Goal: Task Accomplishment & Management: Manage account settings

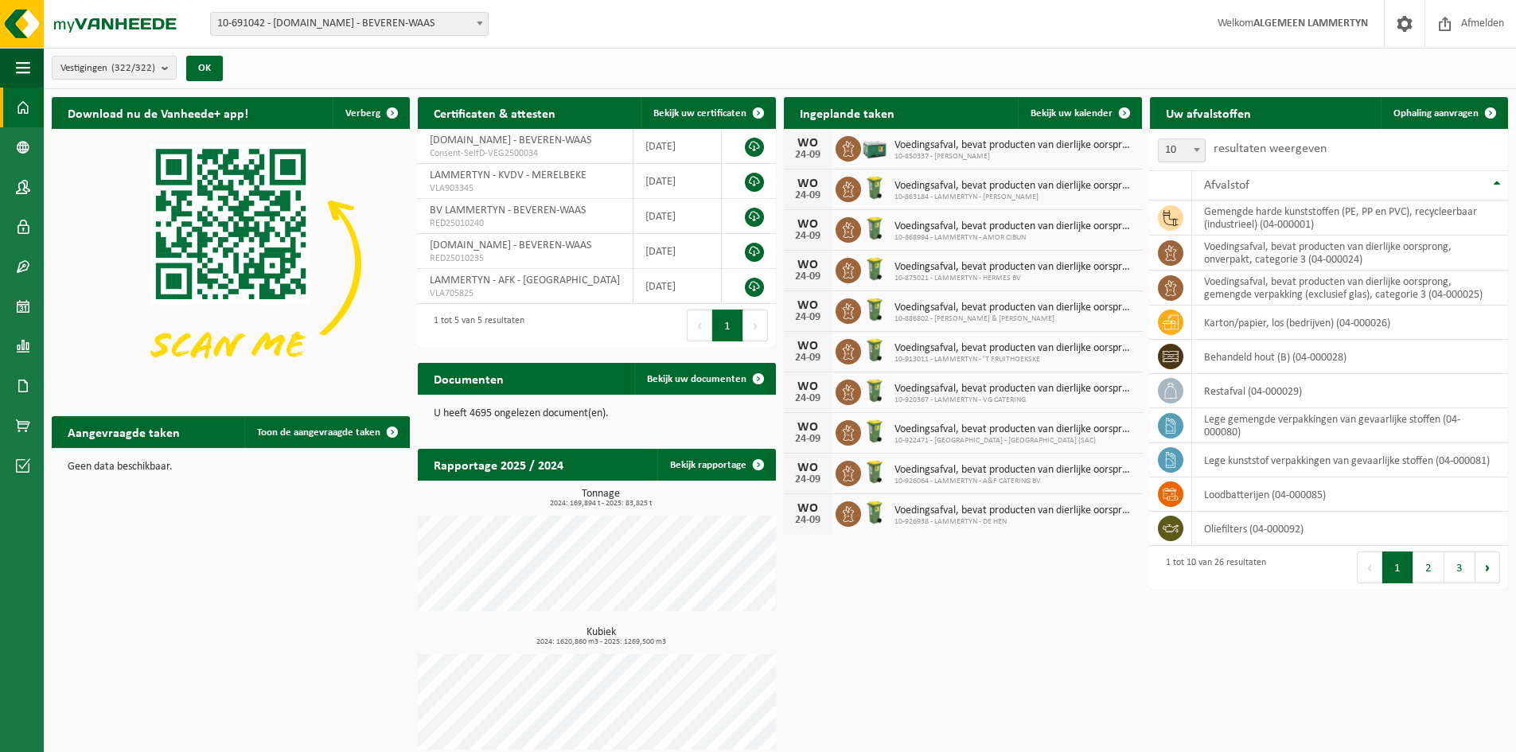
click at [416, 23] on span "10-691042 - [DOMAIN_NAME] - BEVEREN-WAAS" at bounding box center [349, 24] width 277 height 22
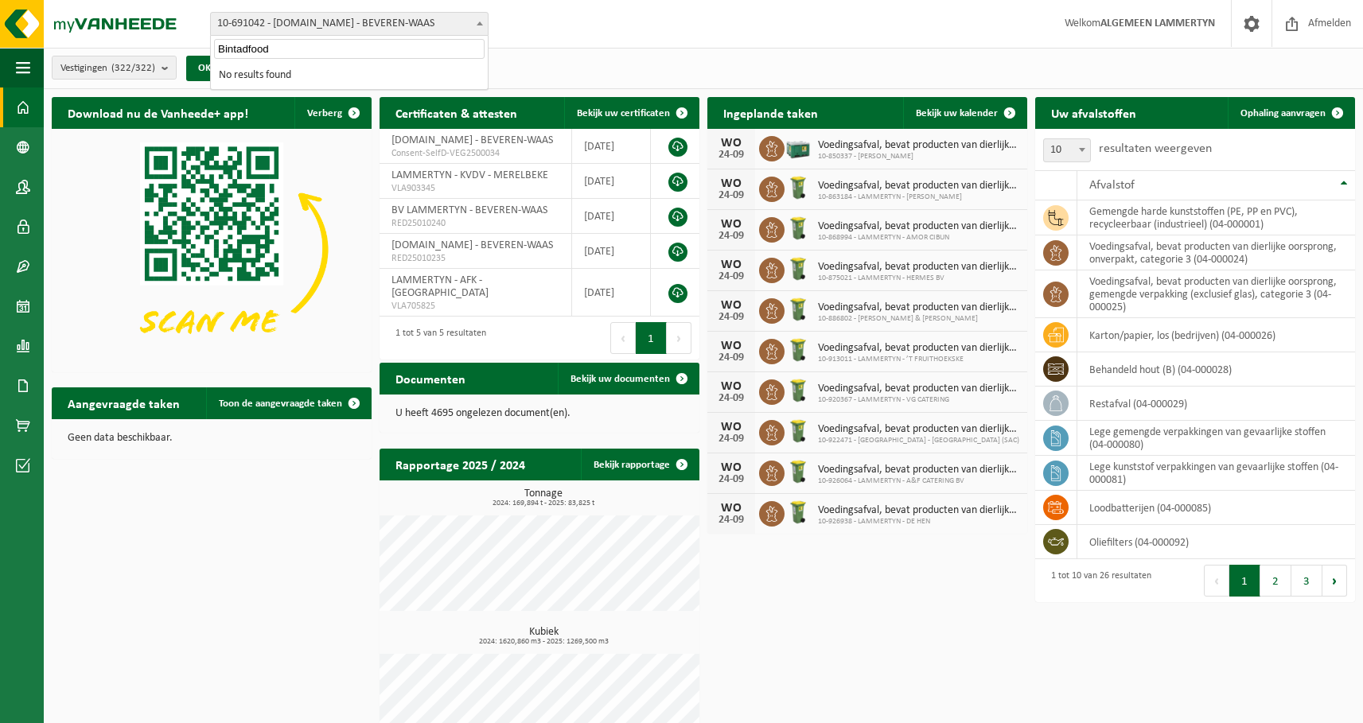
click at [239, 44] on input "Bintadfood" at bounding box center [349, 49] width 271 height 20
paste input "russelsesteenweg 433"
type input "Brusselsesteenweg 433"
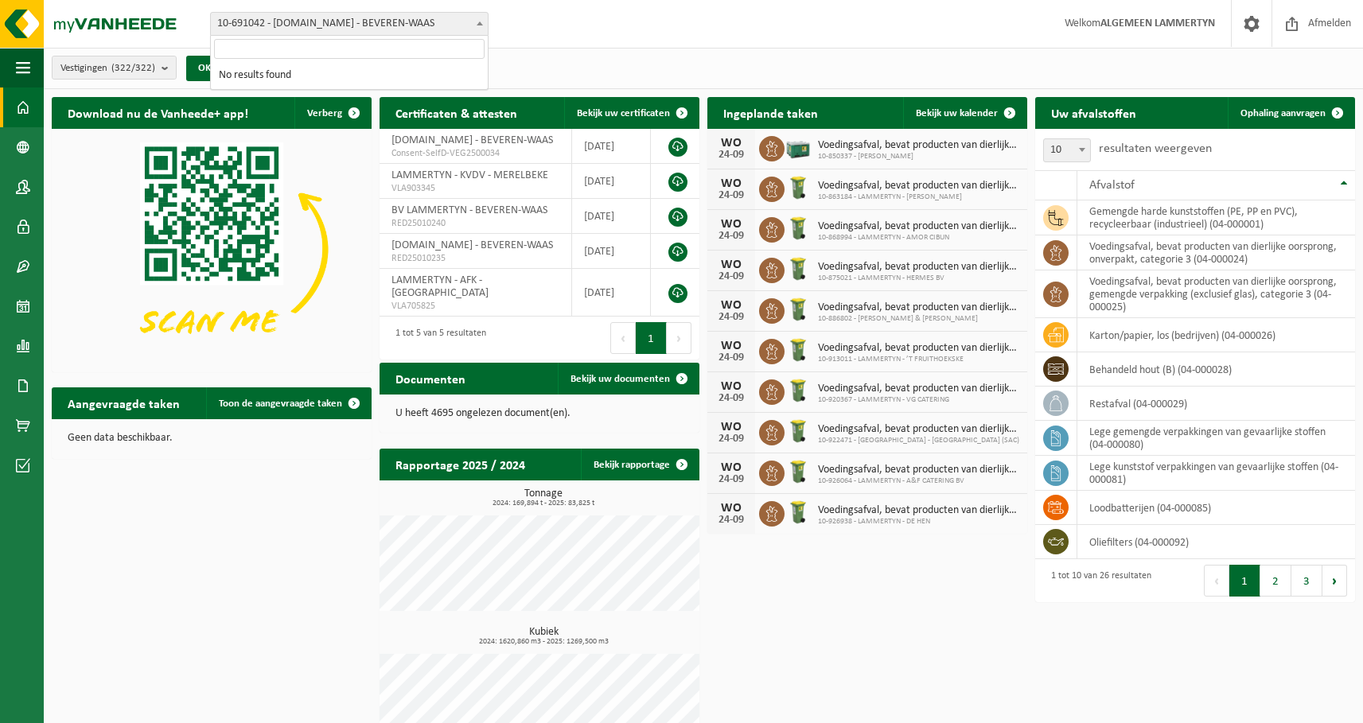
click at [379, 25] on span "10-691042 - [DOMAIN_NAME] - BEVEREN-WAAS" at bounding box center [349, 24] width 277 height 22
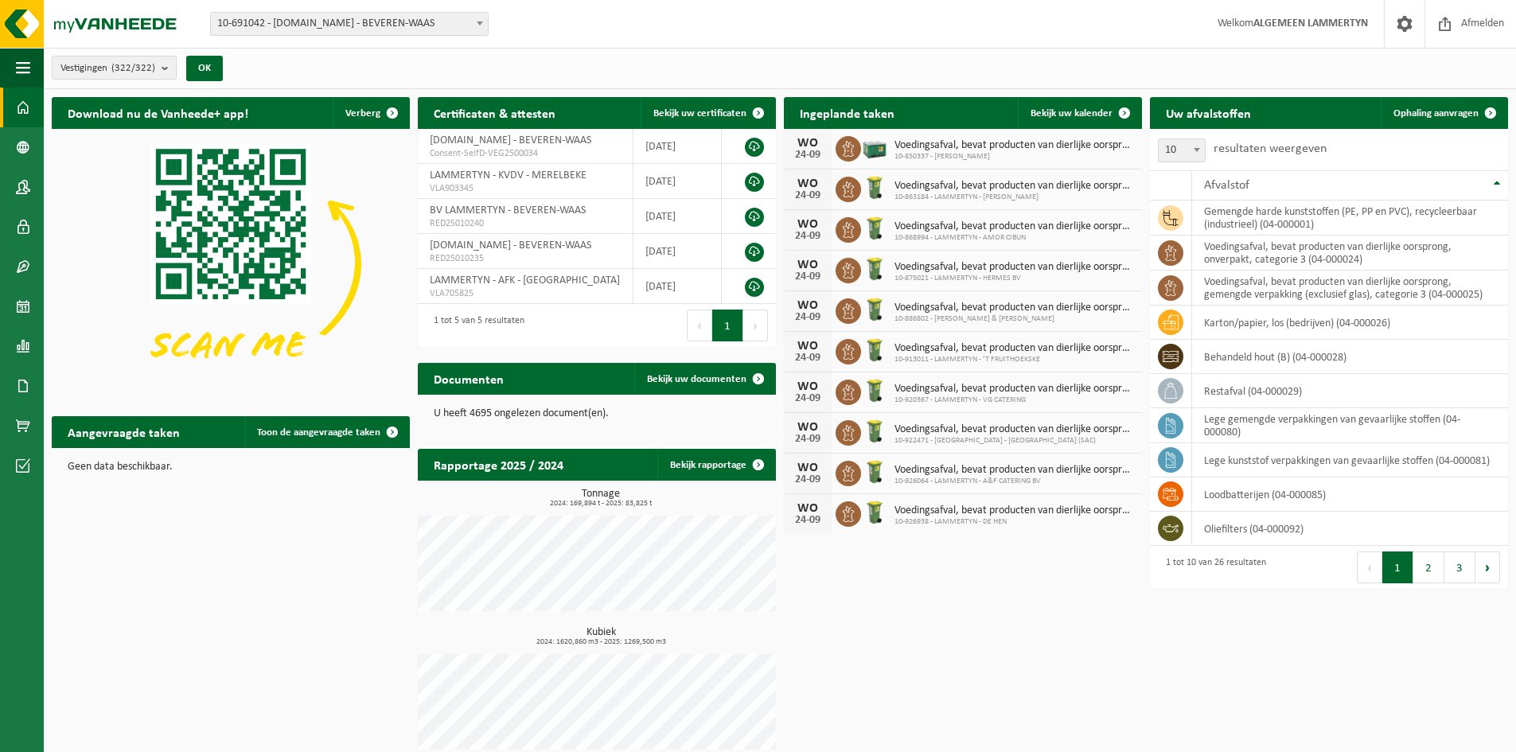
click at [411, 30] on span "10-691042 - [DOMAIN_NAME] - BEVEREN-WAAS" at bounding box center [349, 24] width 277 height 22
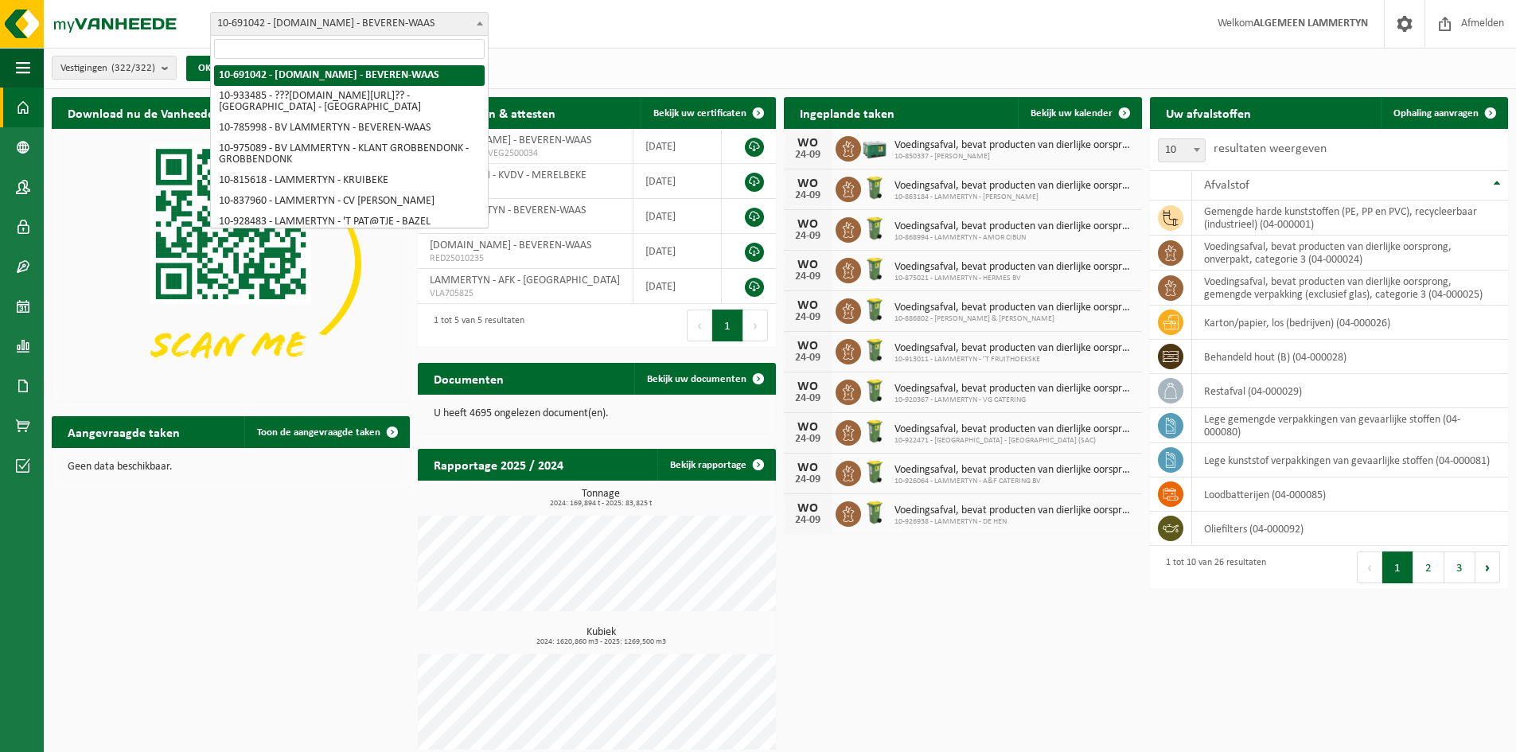
click at [359, 57] on input "search" at bounding box center [349, 49] width 271 height 20
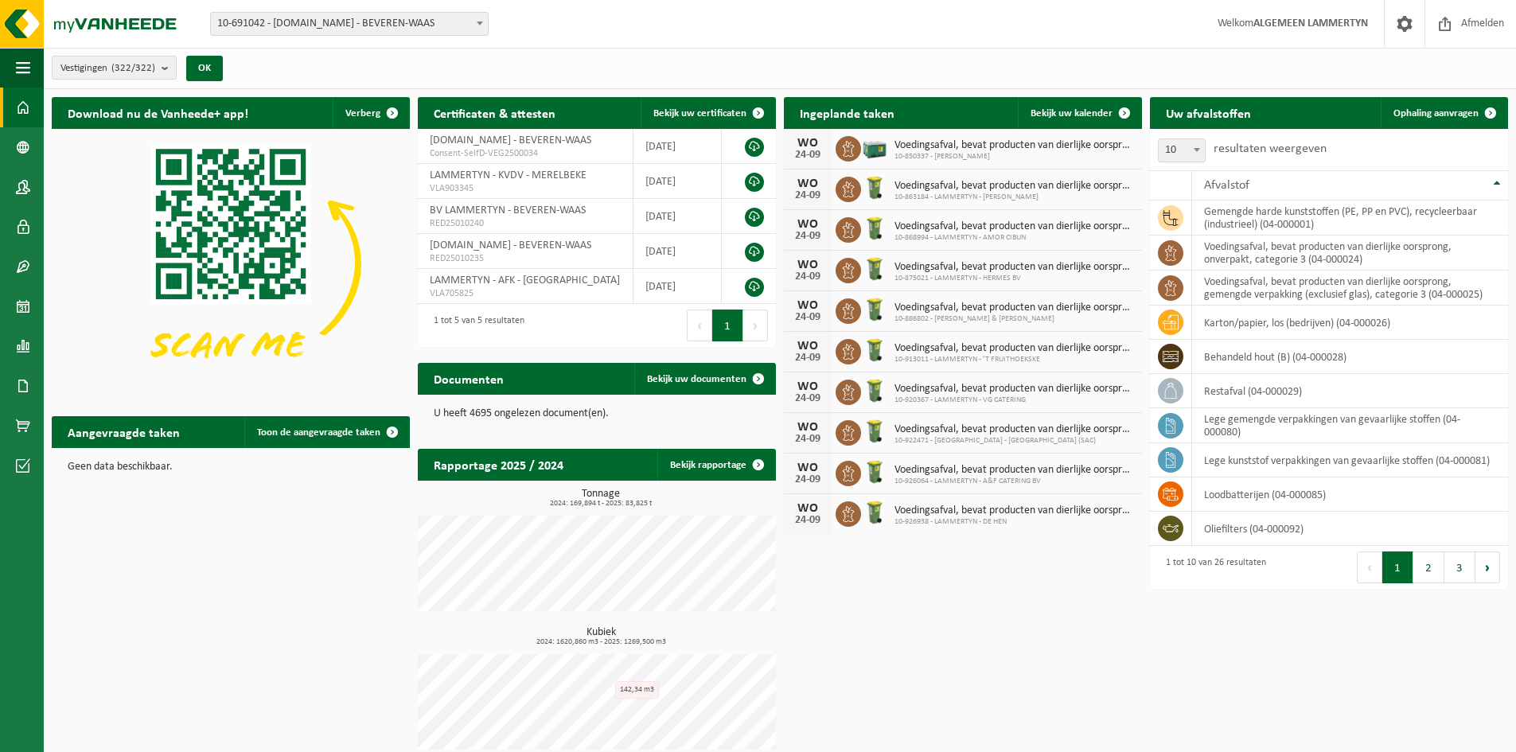
click at [252, 33] on span "10-691042 - [DOMAIN_NAME] - BEVEREN-WAAS" at bounding box center [349, 24] width 277 height 22
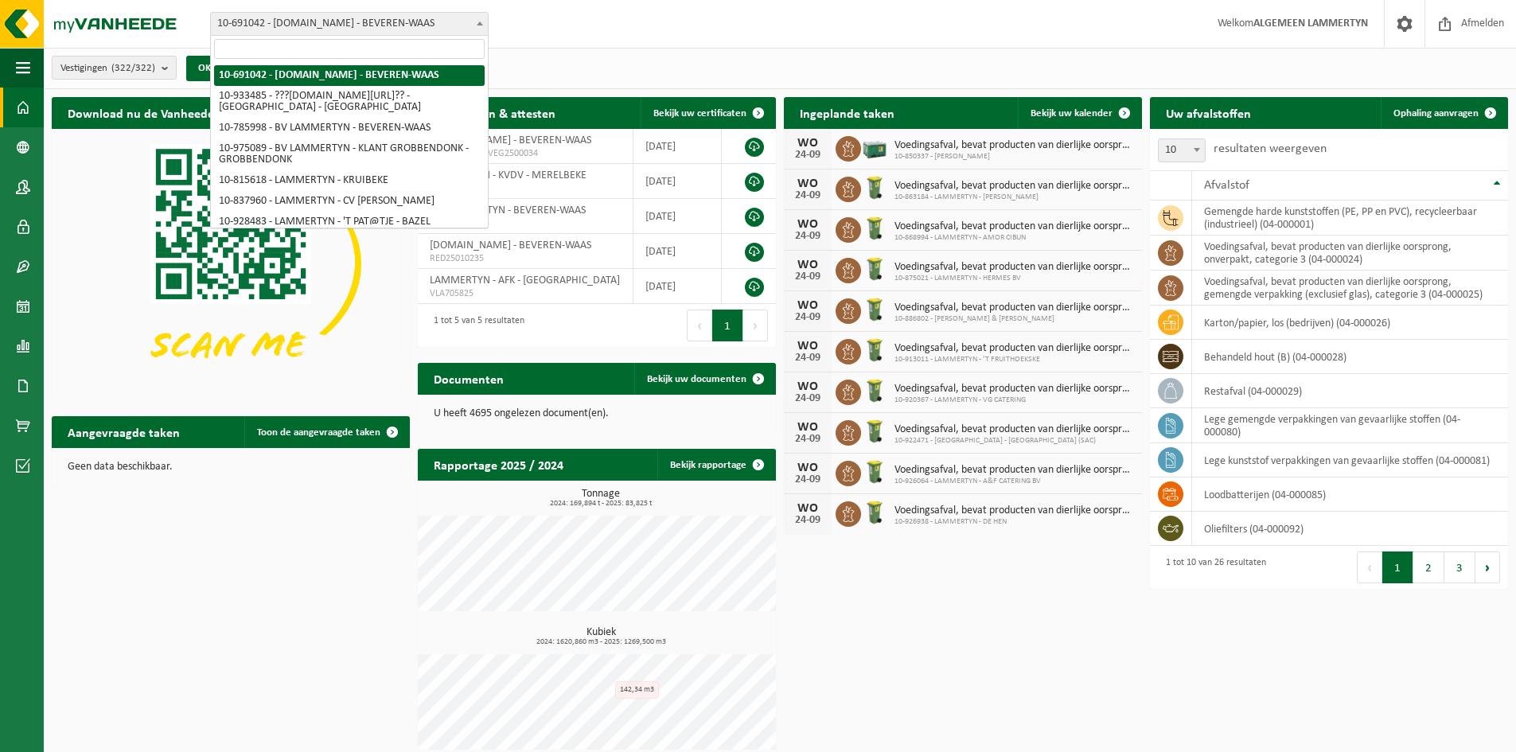
click at [271, 26] on span "10-691042 - [DOMAIN_NAME] - BEVEREN-WAAS" at bounding box center [349, 24] width 277 height 22
type input "BITAB SRL"
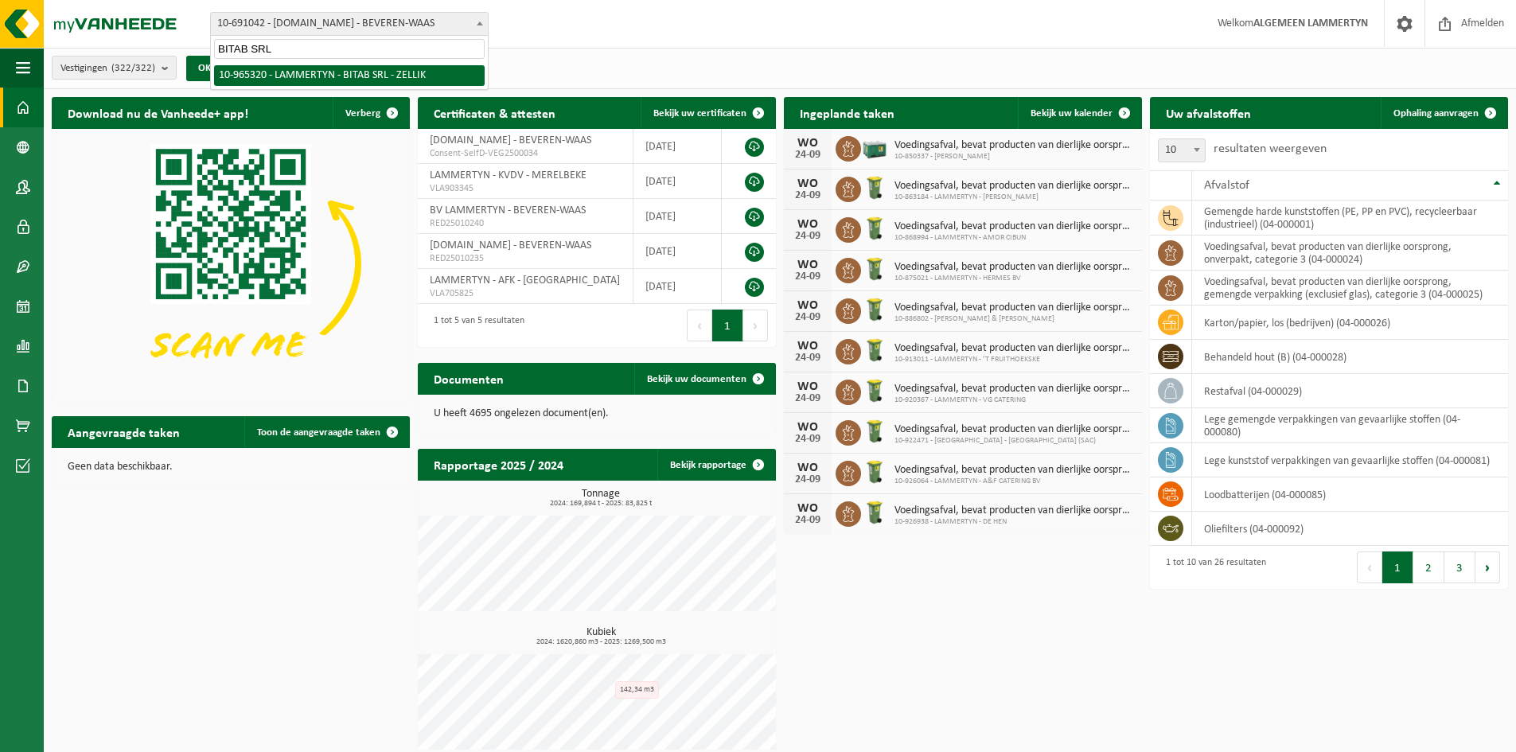
select select "152245"
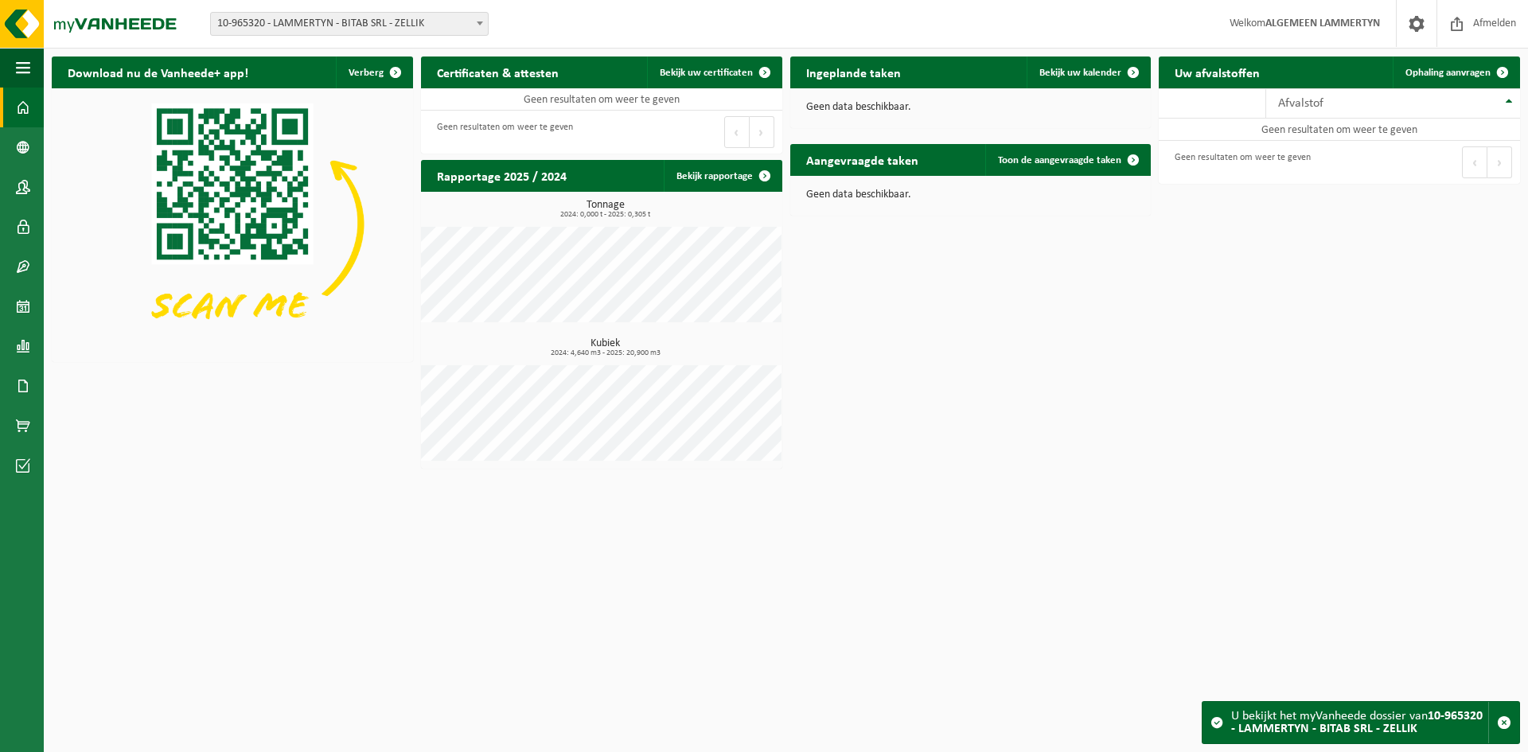
click at [290, 25] on span "10-965320 - LAMMERTYN - BITAB SRL - ZELLIK" at bounding box center [349, 24] width 277 height 22
click at [297, 51] on input "Cake en bread" at bounding box center [349, 49] width 271 height 20
click at [297, 50] on input "Cake en bread" at bounding box center [349, 49] width 271 height 20
paste input "LAMMERTYN - CAKE AND BREAD"
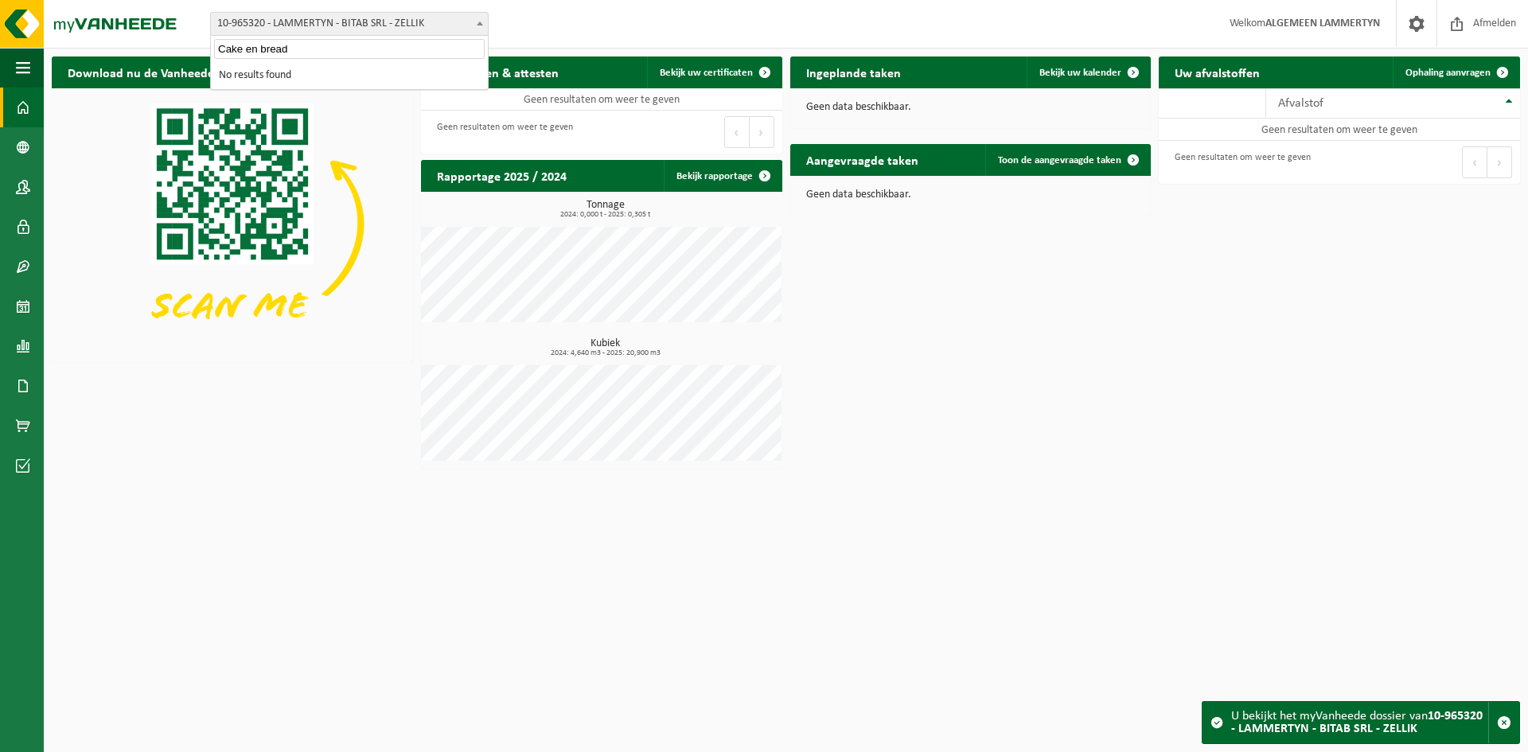
type input "LAMMERTYN - CAKE AND BREAD"
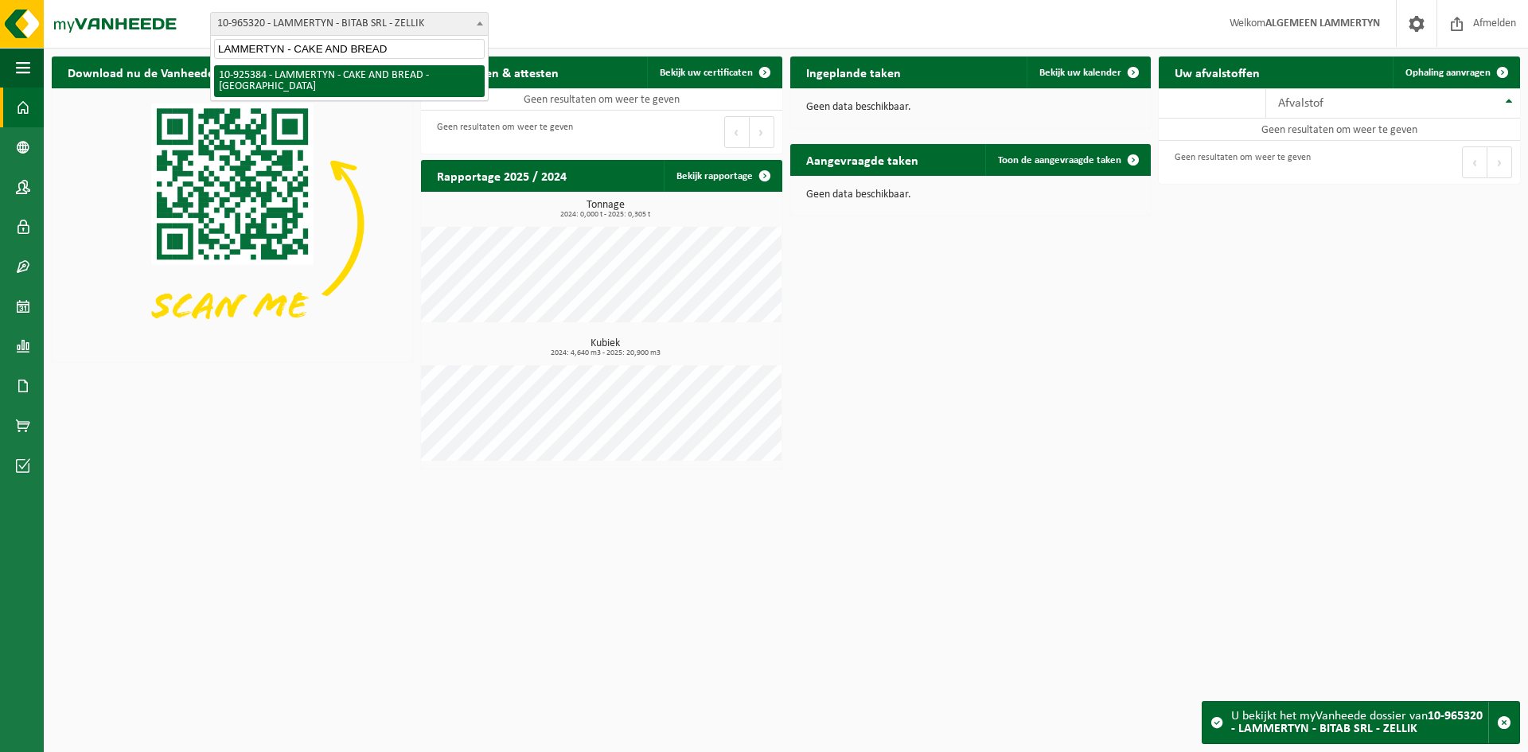
select select "131856"
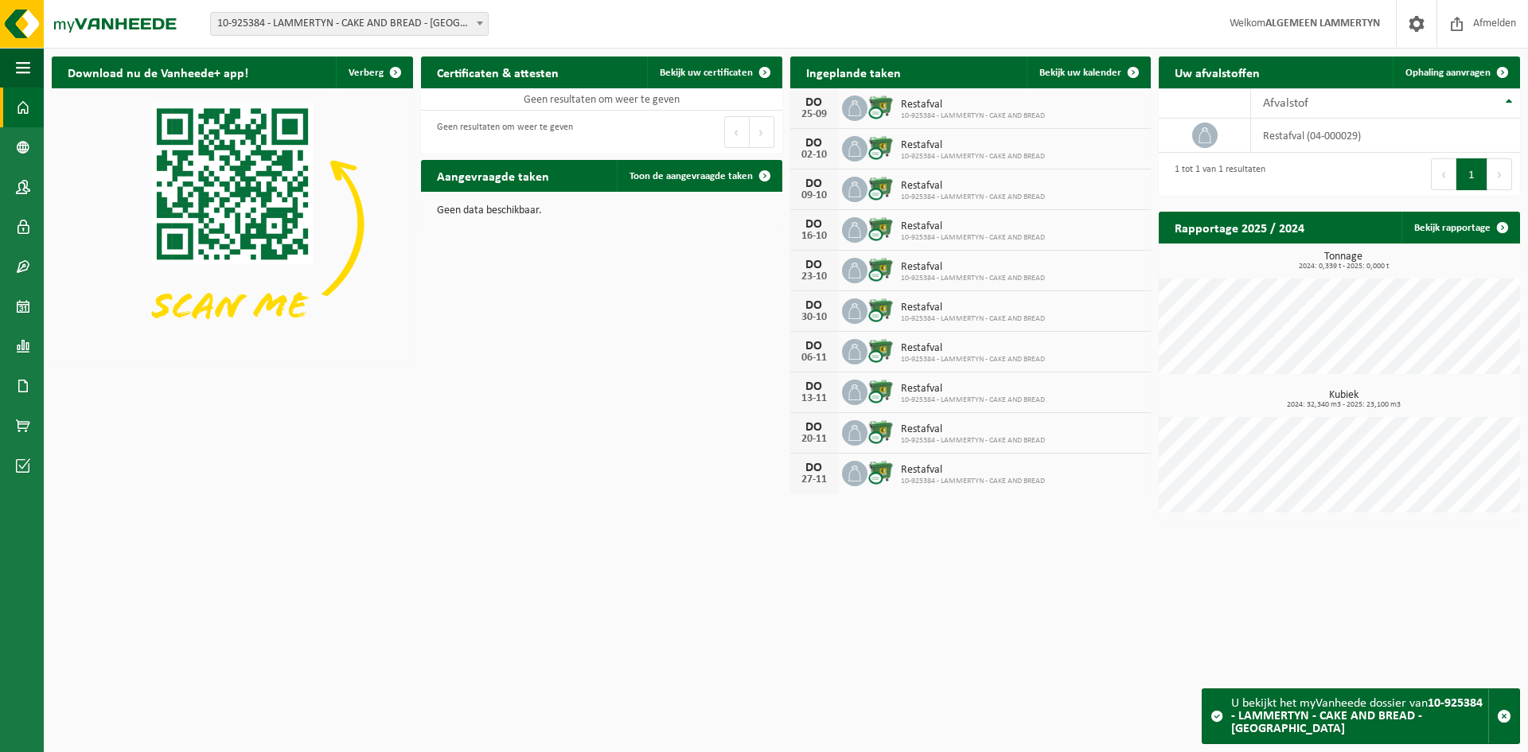
click at [306, 483] on div "Download nu de Vanheede+ app! Verberg Certificaten & attesten Bekijk uw certifi…" at bounding box center [786, 289] width 1476 height 480
click at [407, 33] on span "10-925384 - LAMMERTYN - CAKE AND BREAD - [GEOGRAPHIC_DATA]" at bounding box center [349, 24] width 277 height 22
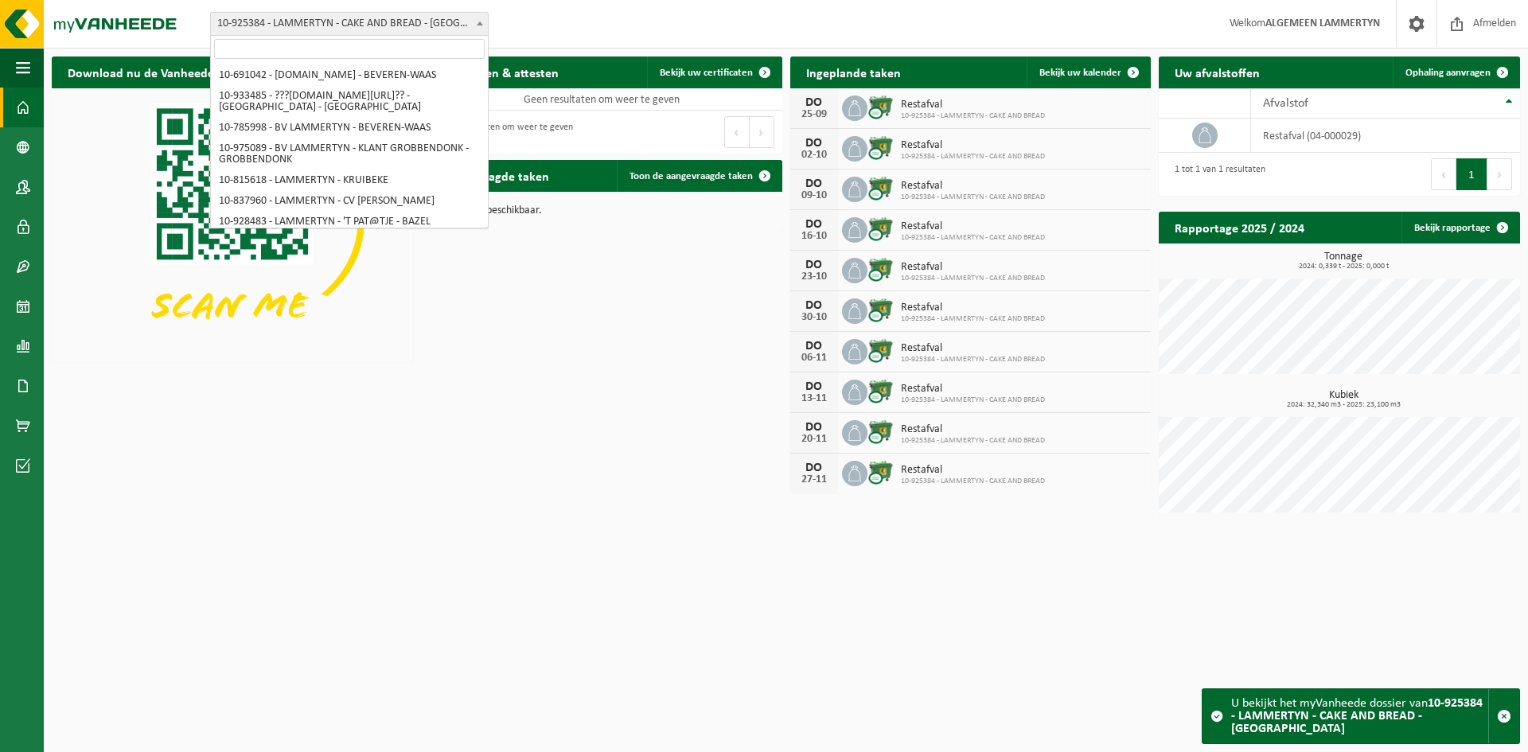
scroll to position [1251, 0]
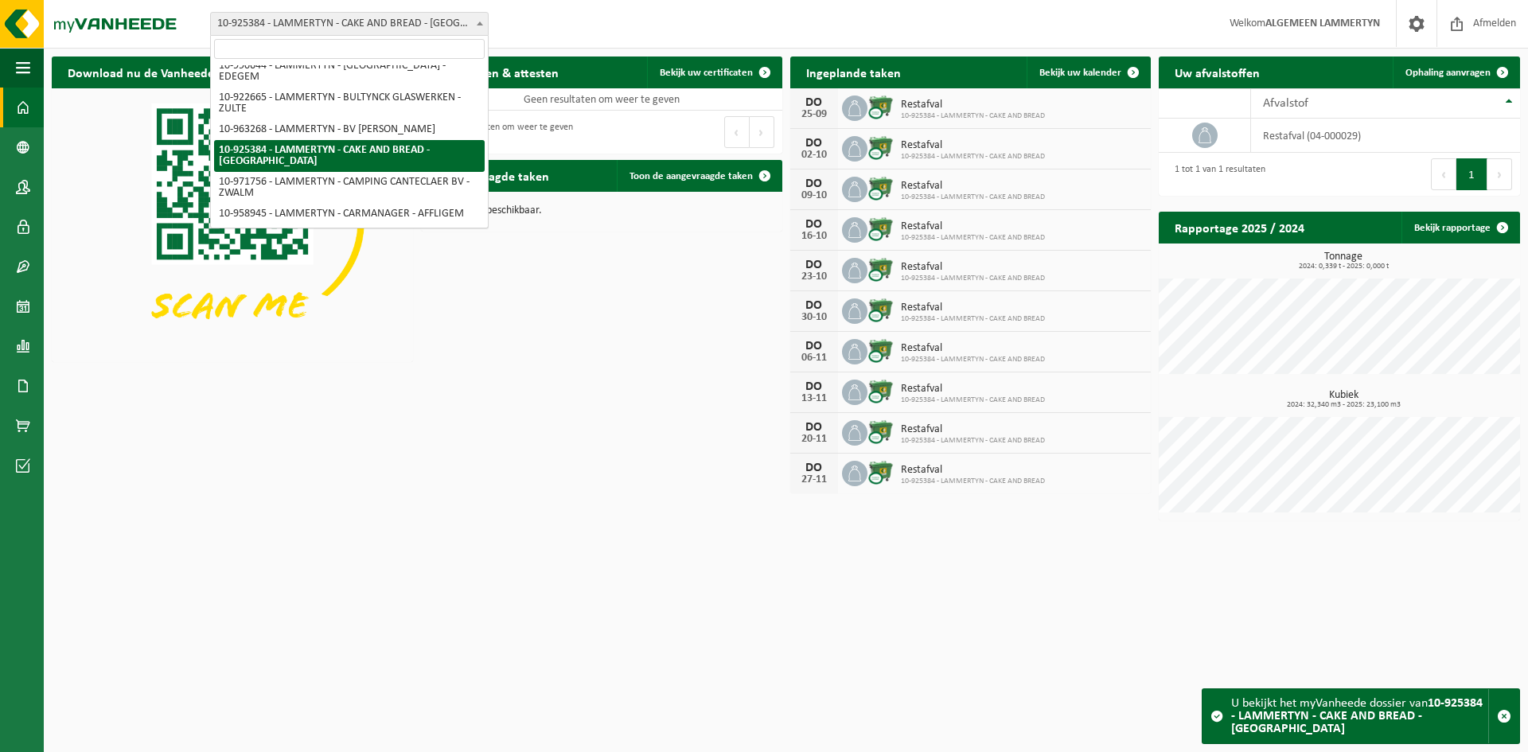
type input "Chikara BV"
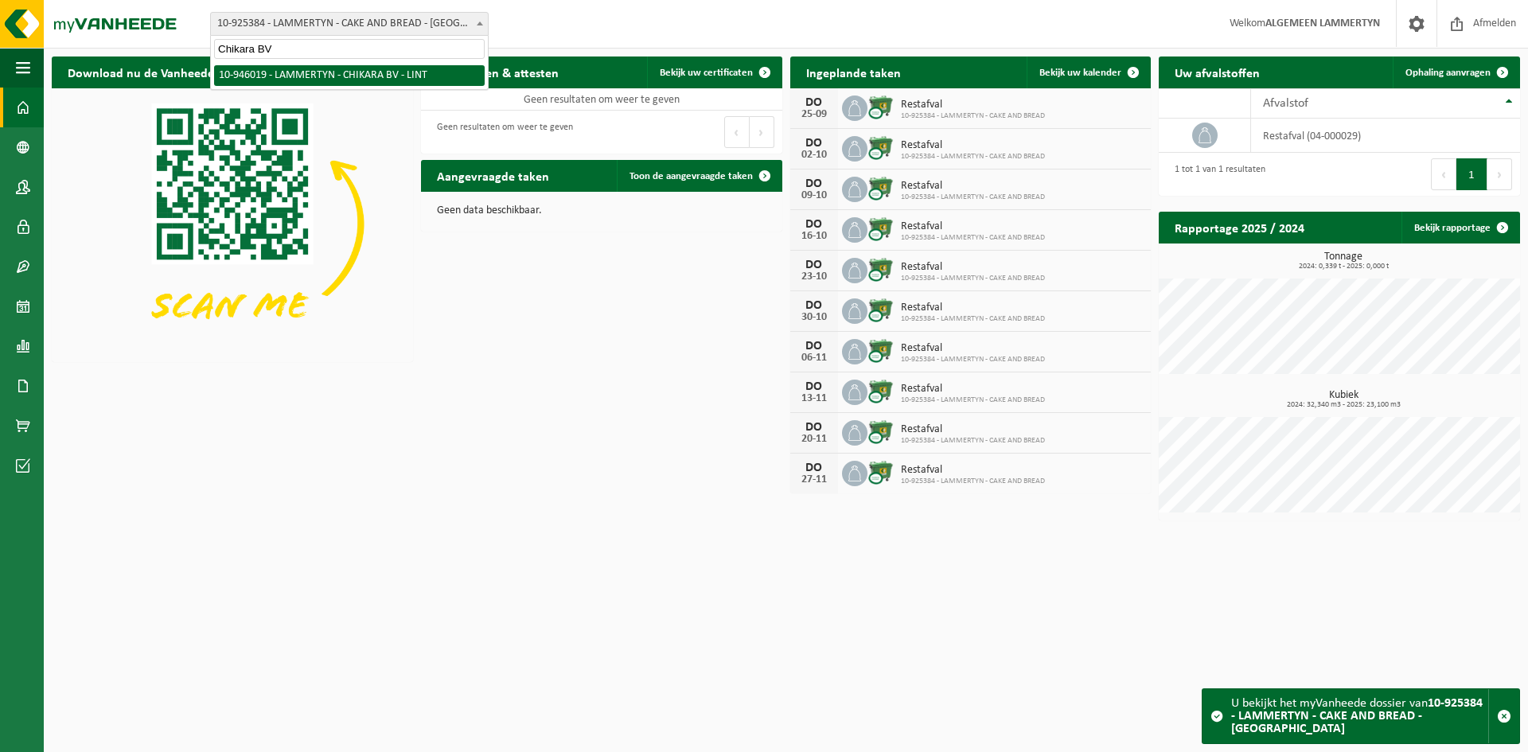
scroll to position [0, 0]
select select "141526"
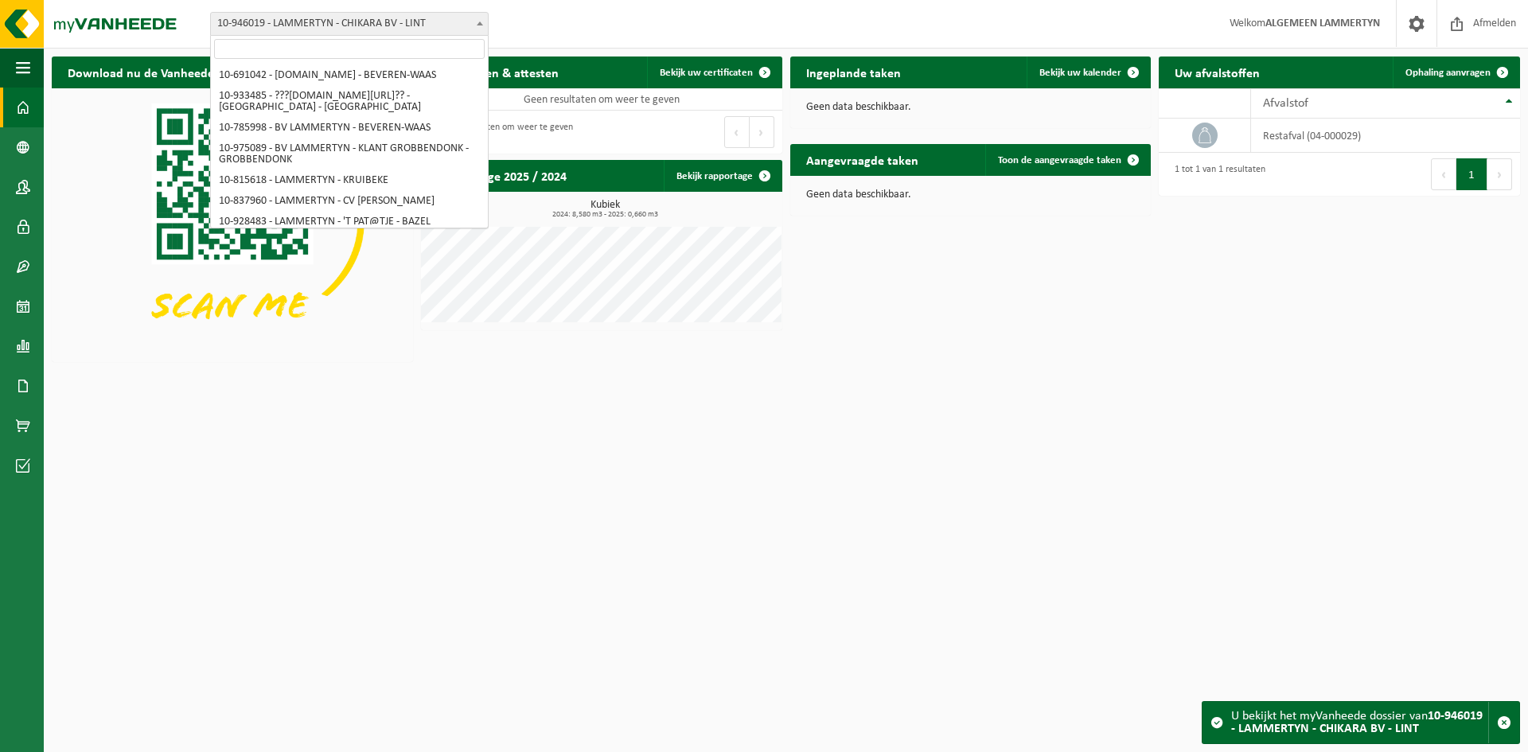
click at [407, 18] on span "10-946019 - LAMMERTYN - CHIKARA BV - LINT" at bounding box center [349, 24] width 277 height 22
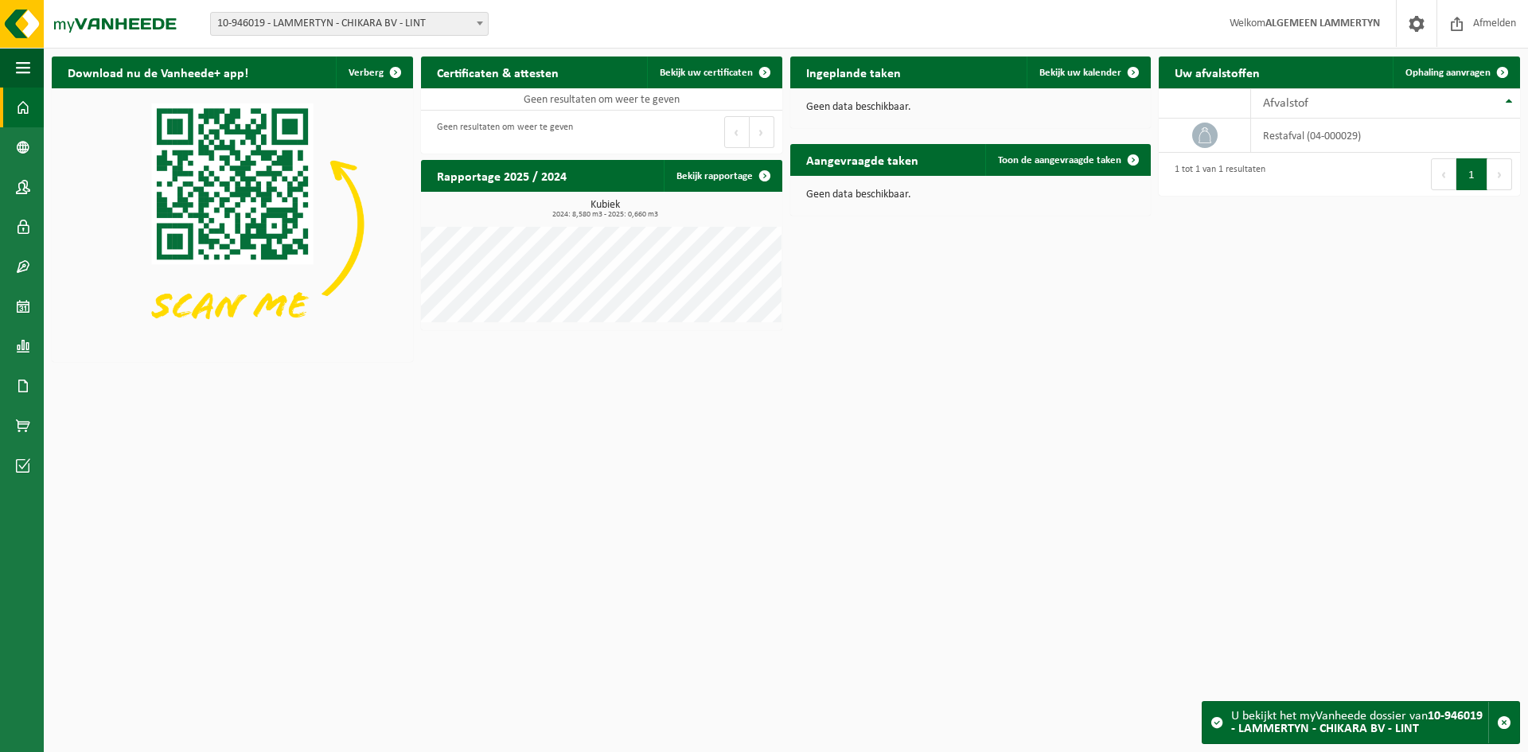
click at [349, 25] on span "10-946019 - LAMMERTYN - CHIKARA BV - LINT" at bounding box center [349, 24] width 277 height 22
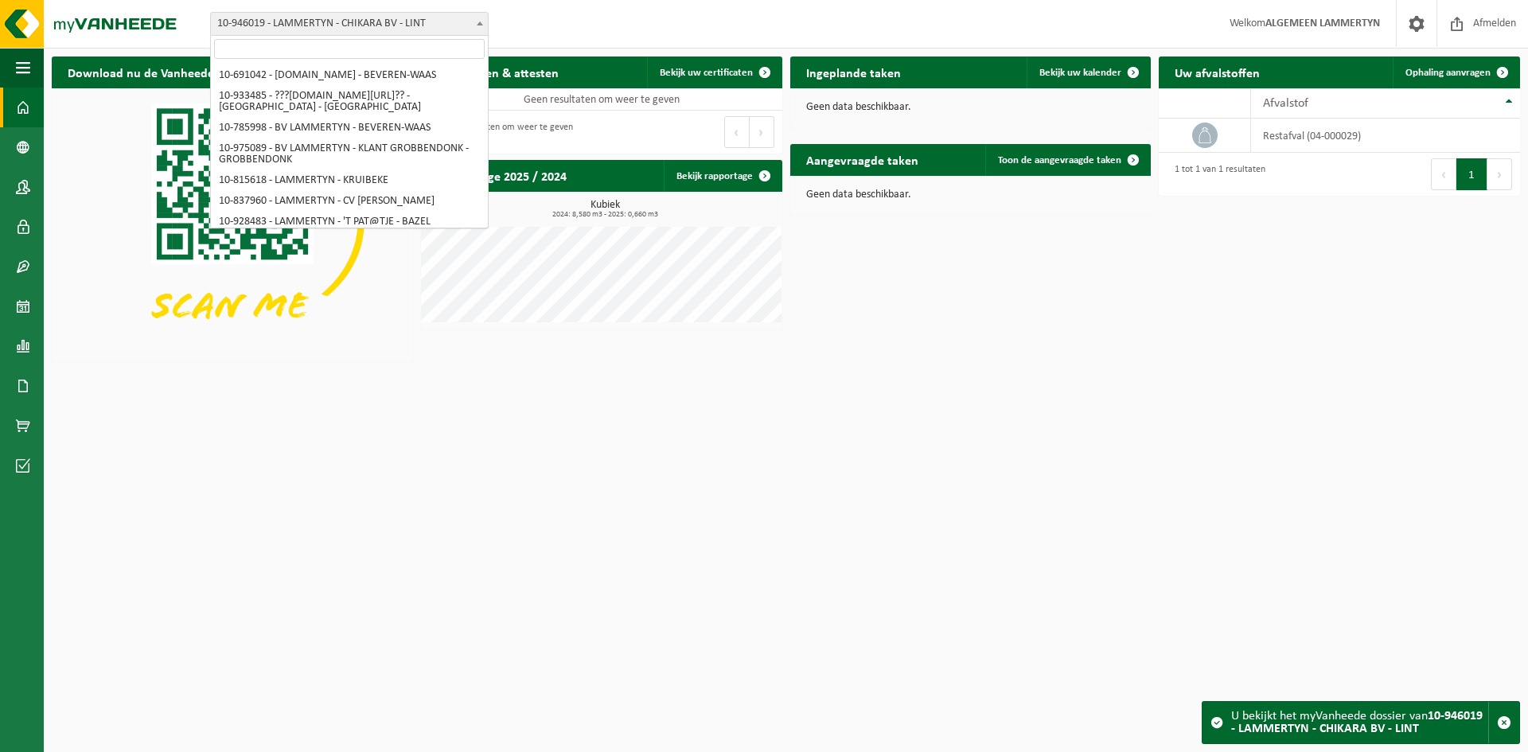
click at [392, 27] on span "10-946019 - LAMMERTYN - CHIKARA BV - LINT" at bounding box center [349, 24] width 277 height 22
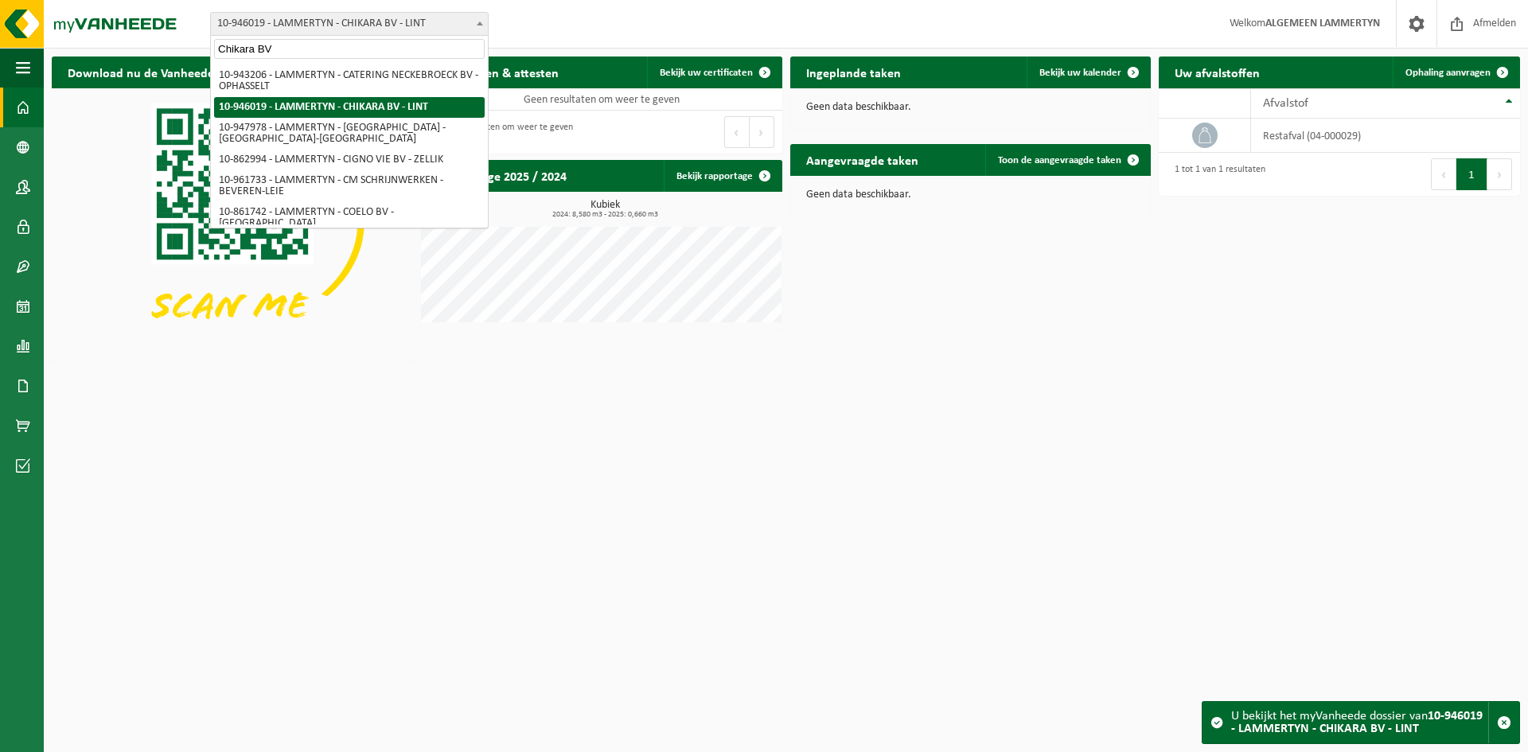
scroll to position [0, 0]
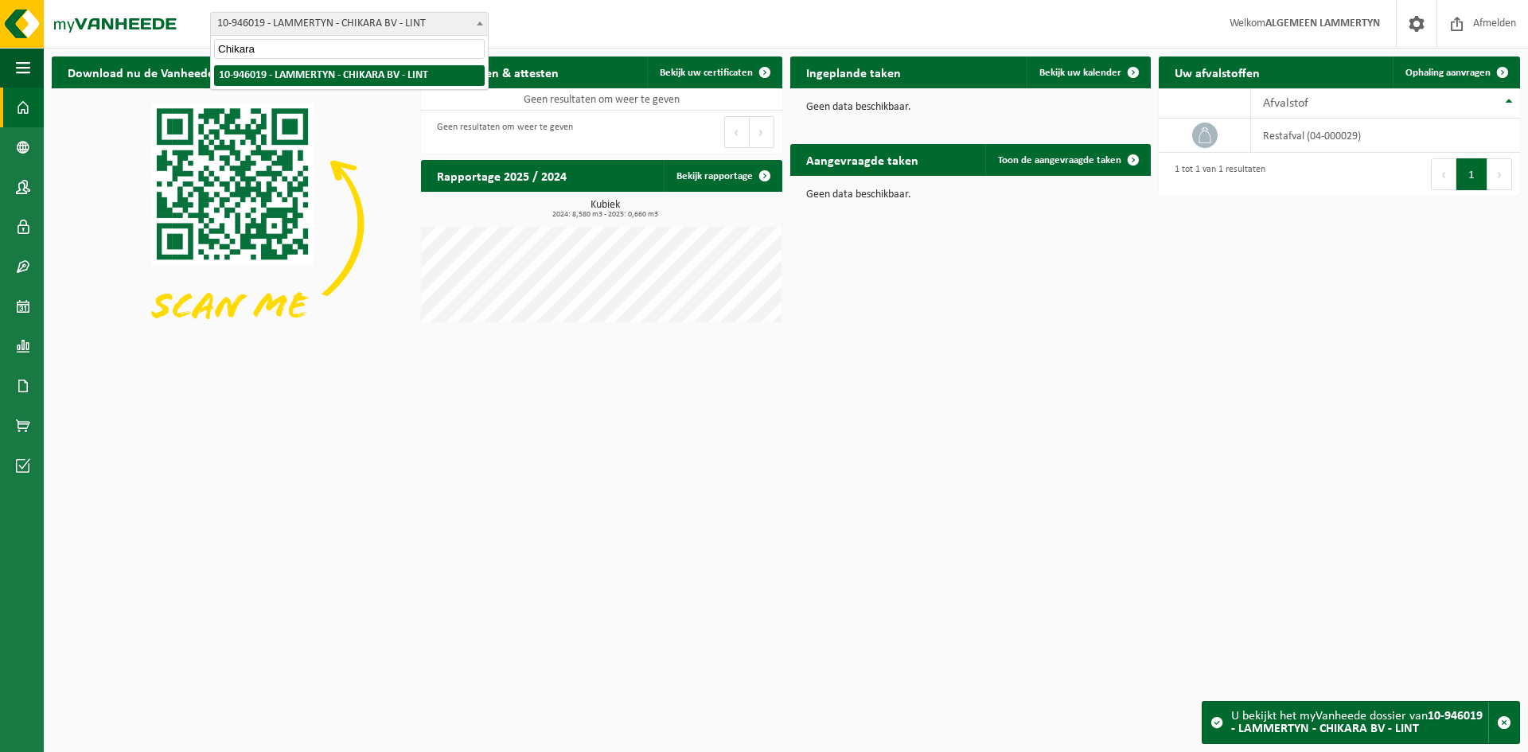
type input "Chikara"
click at [349, 25] on span "10-946019 - LAMMERTYN - CHIKARA BV - LINT" at bounding box center [349, 24] width 277 height 22
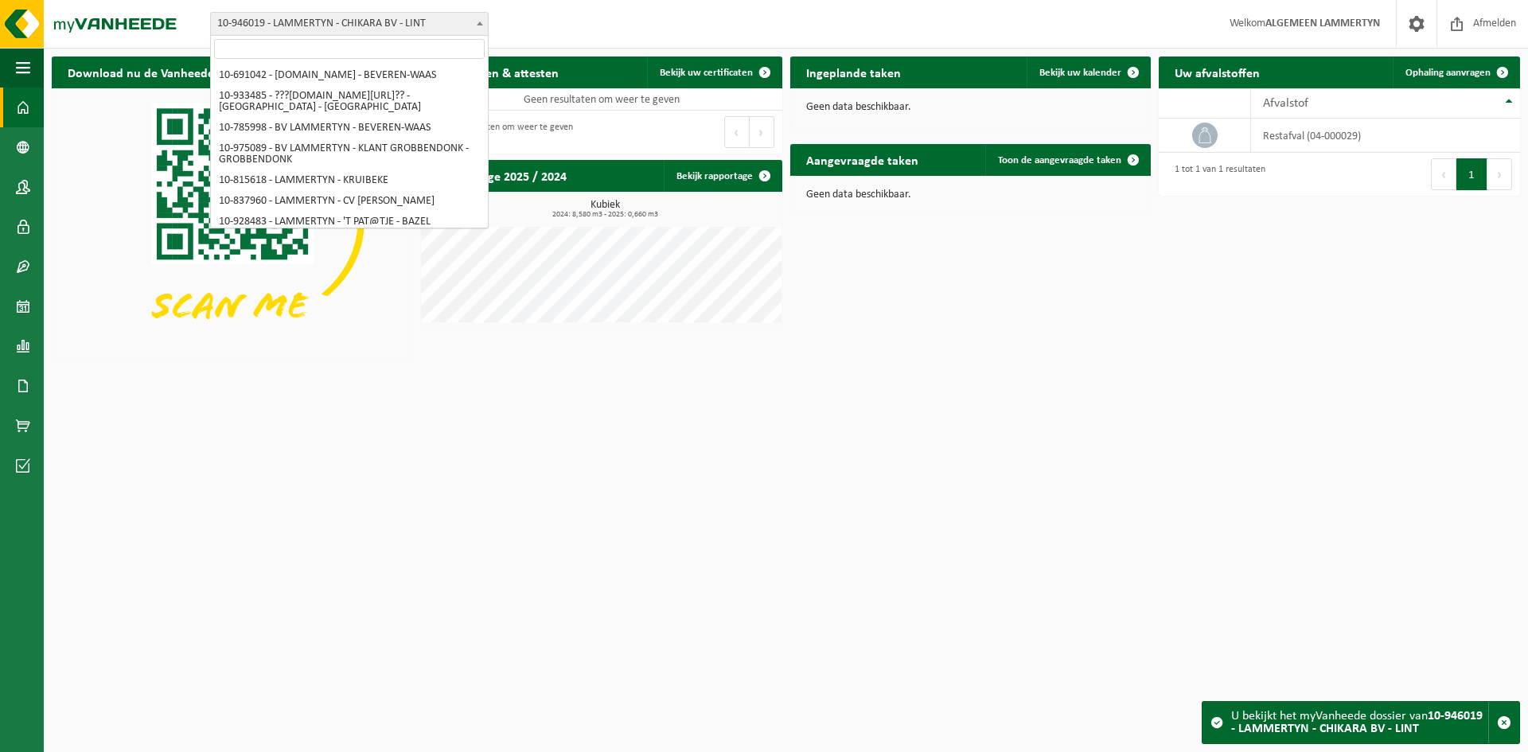
scroll to position [1421, 0]
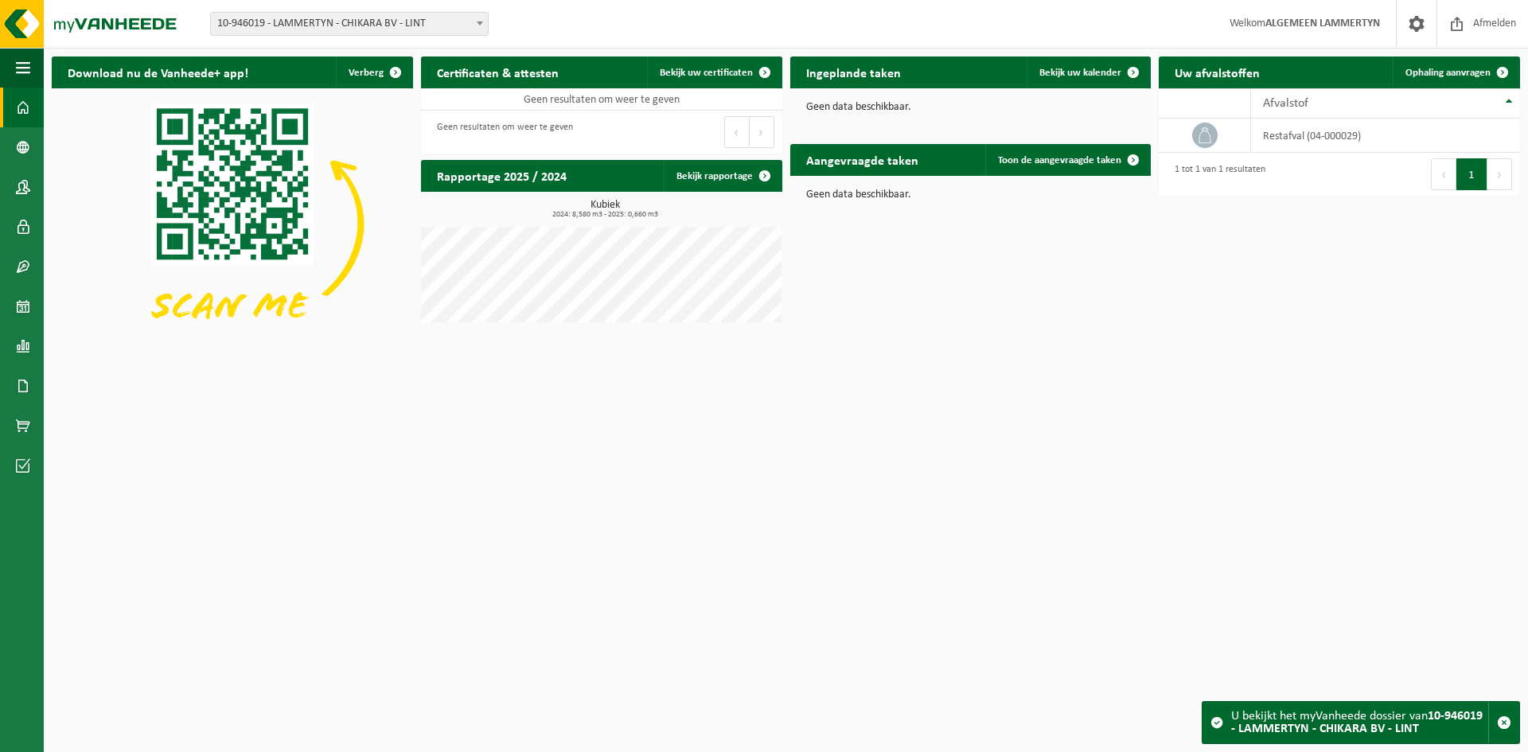
click at [758, 348] on div "Download nu de Vanheede+ app! Verberg Certificaten & attesten Bekijk uw certifi…" at bounding box center [786, 209] width 1476 height 321
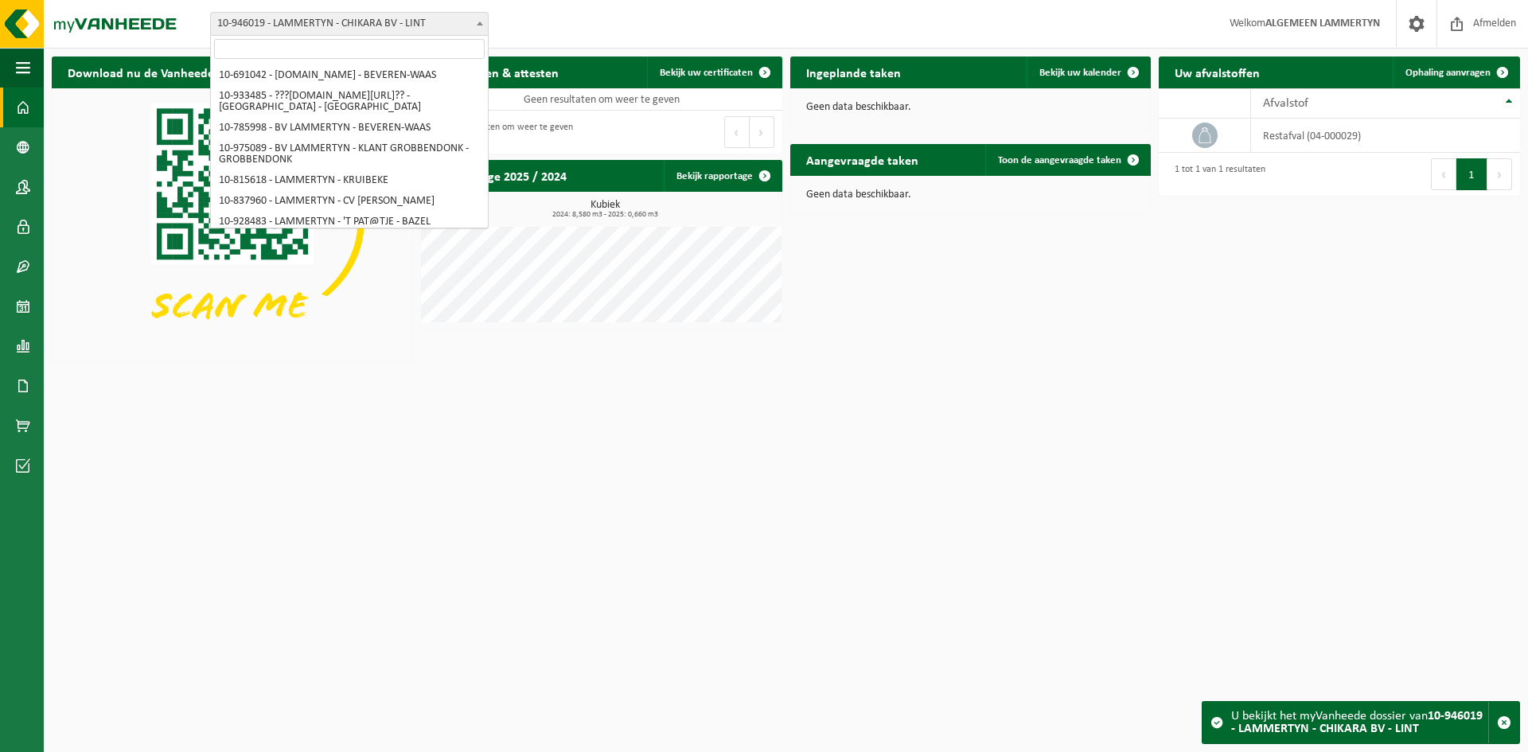
click at [325, 13] on span "10-946019 - LAMMERTYN - CHIKARA BV - LINT" at bounding box center [349, 24] width 277 height 22
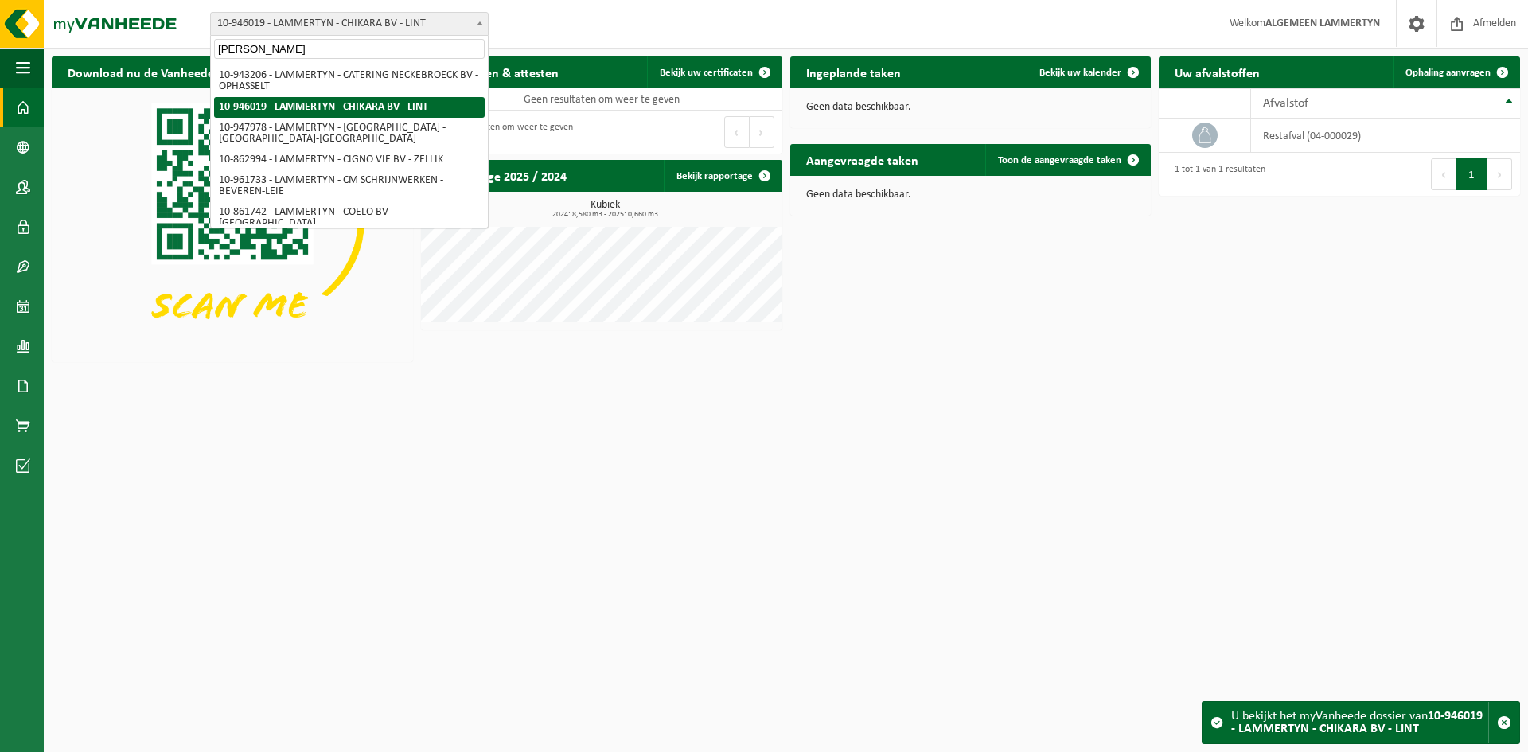
scroll to position [0, 0]
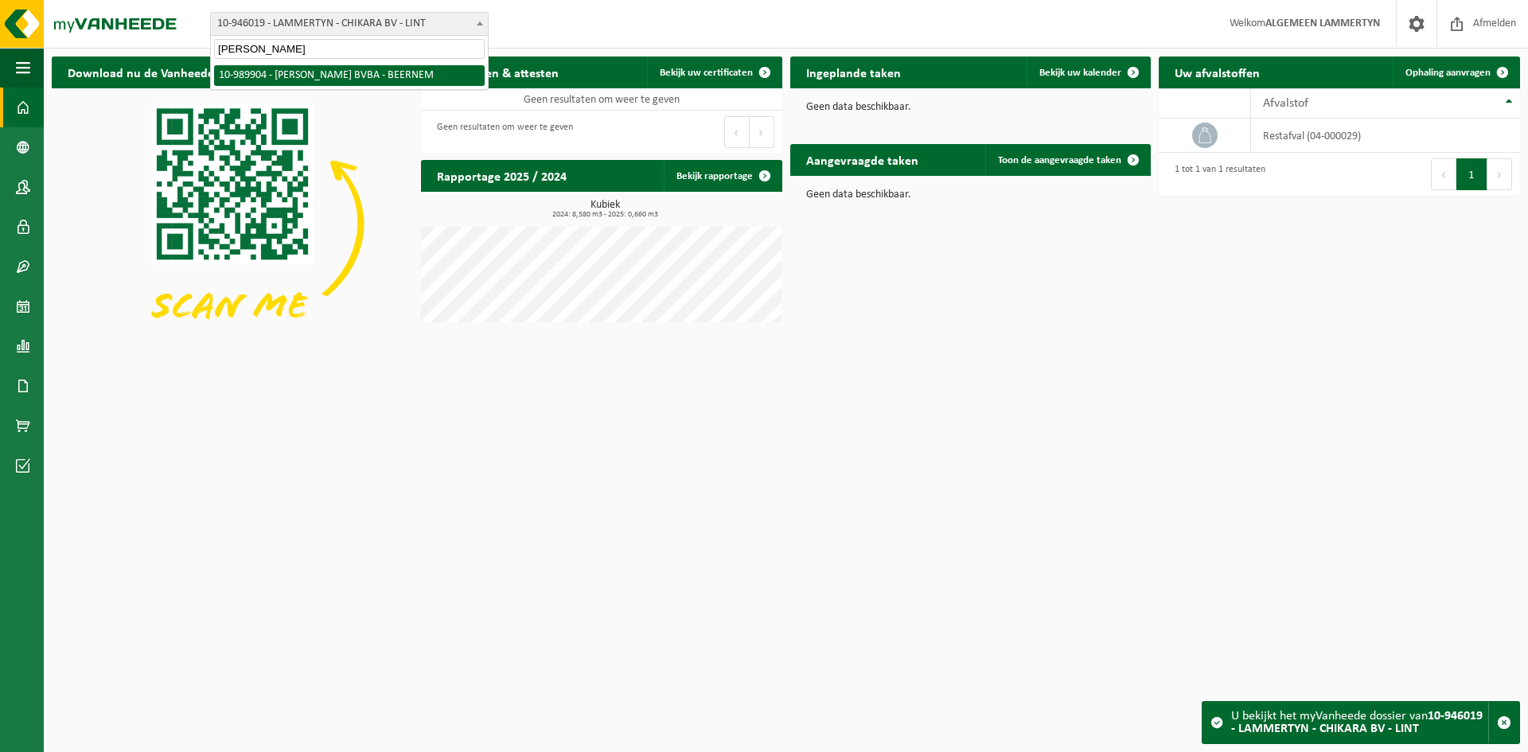
type input "Devacht Tom B"
select select "168801"
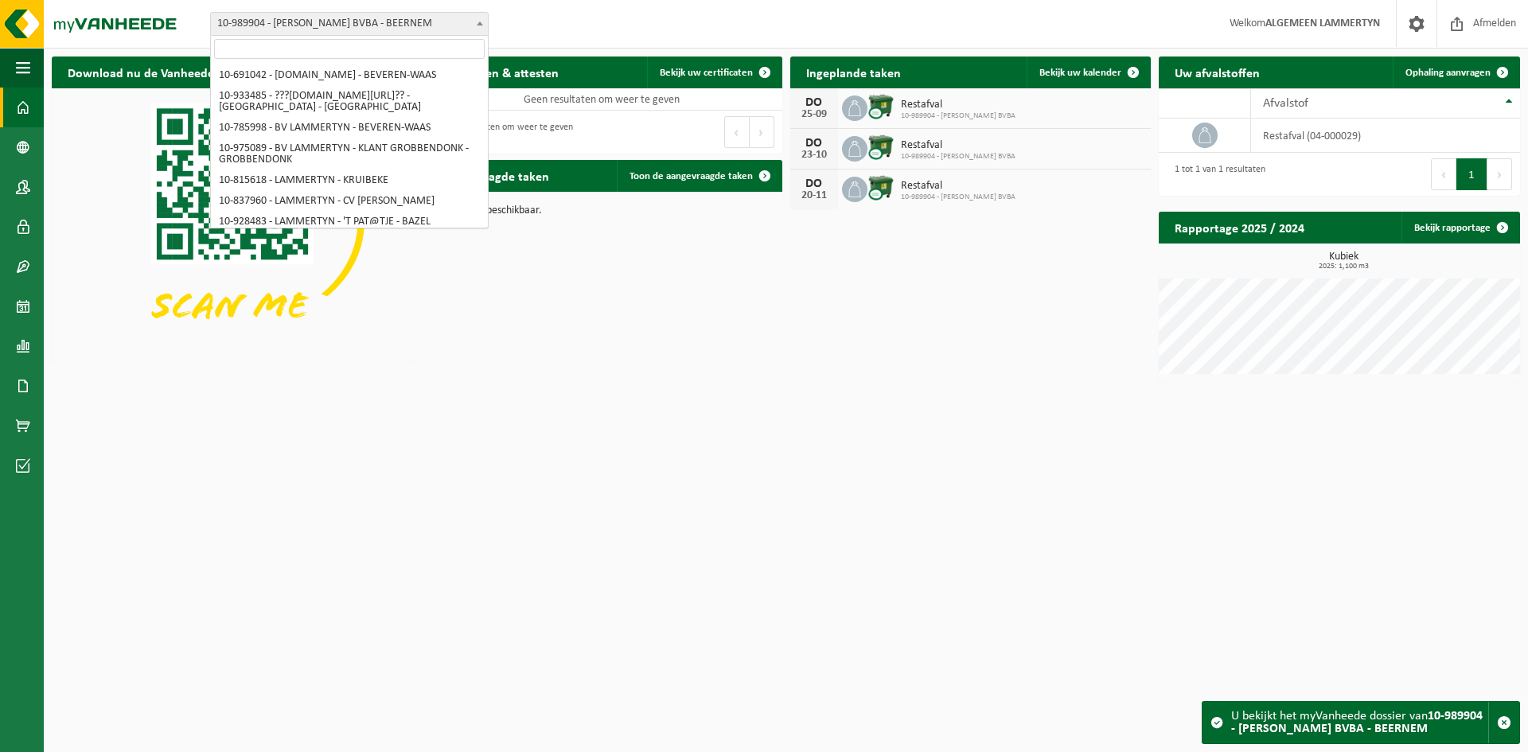
click at [360, 26] on span "10-989904 - [PERSON_NAME] BVBA - BEERNEM" at bounding box center [349, 24] width 277 height 22
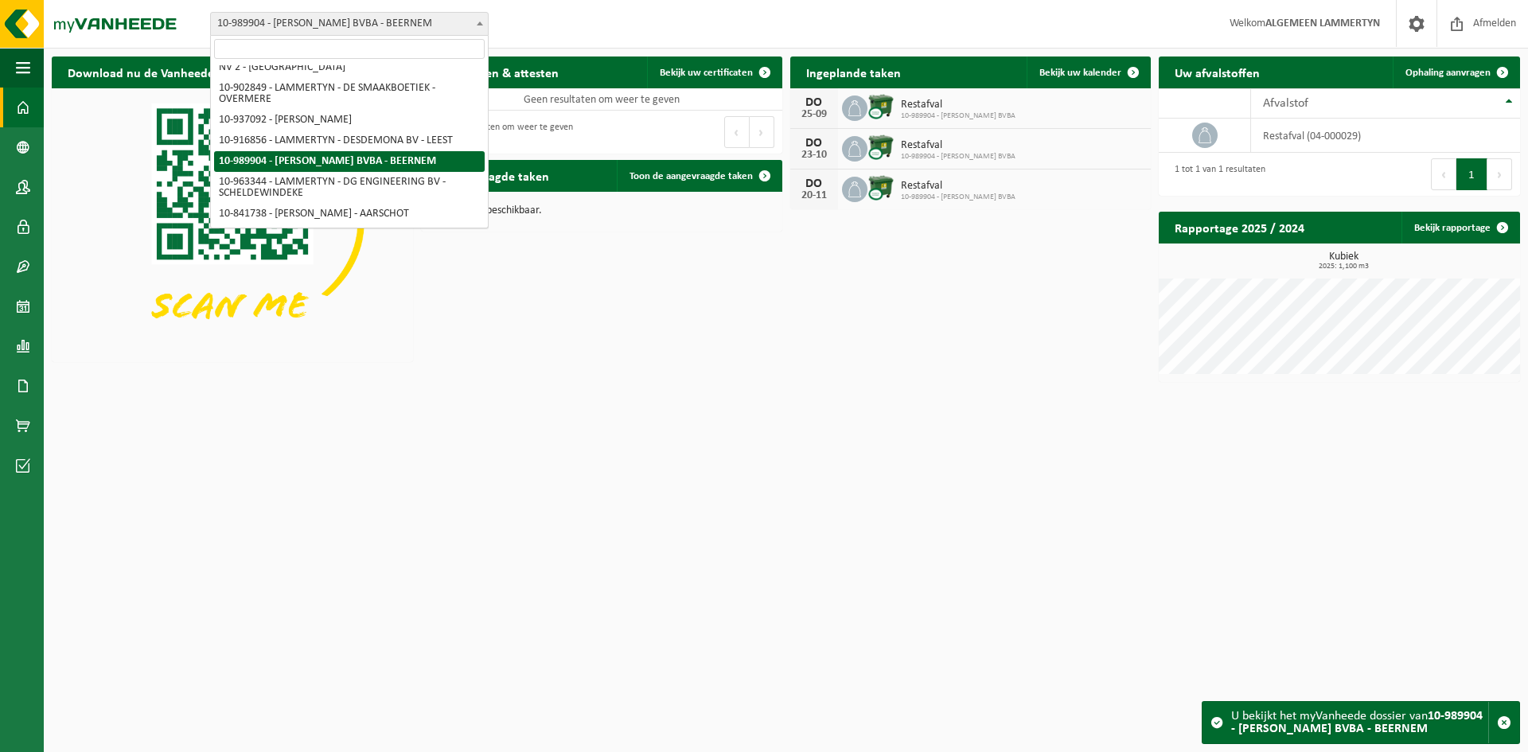
click at [336, 50] on input "search" at bounding box center [349, 49] width 271 height 20
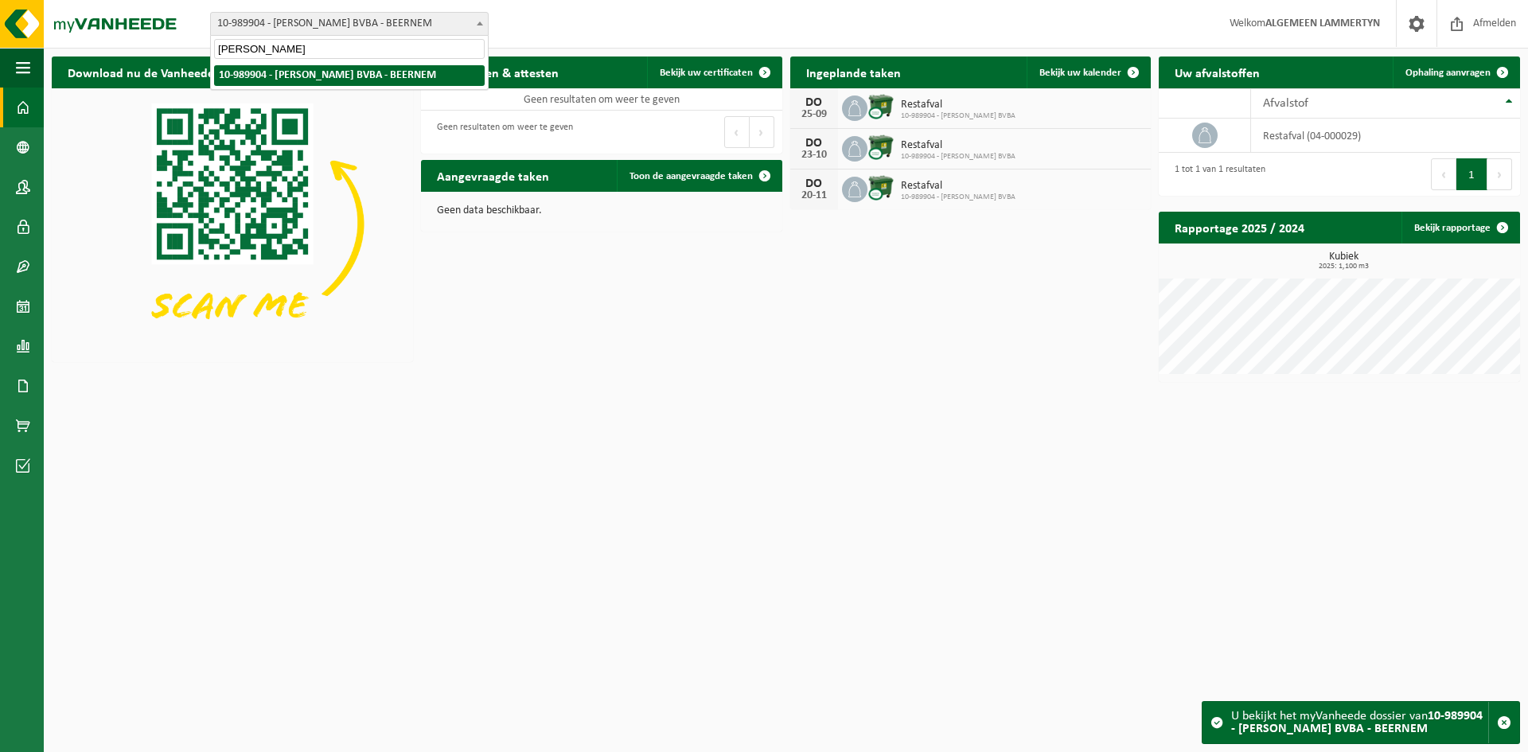
scroll to position [0, 0]
type input "Devacht Tom"
drag, startPoint x: 369, startPoint y: 10, endPoint x: 363, endPoint y: 25, distance: 16.4
click at [369, 11] on div "Vestiging: 10-691042 - LAMMERTYN.NET - BEVEREN-WAAS 10-933485 - ???LAMMERTYN.NE…" at bounding box center [764, 24] width 1528 height 49
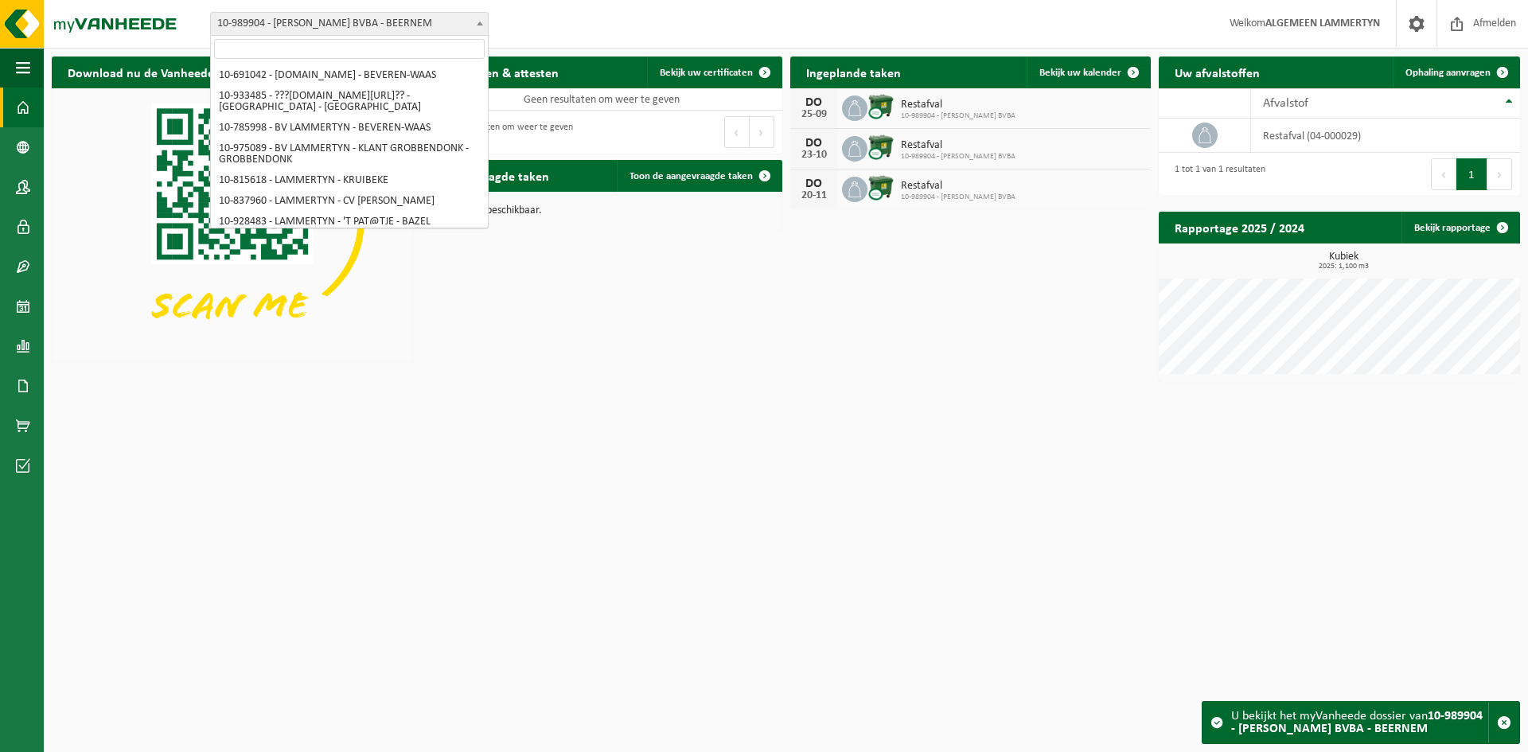
click at [363, 25] on span "10-989904 - [PERSON_NAME] BVBA - BEERNEM" at bounding box center [349, 24] width 277 height 22
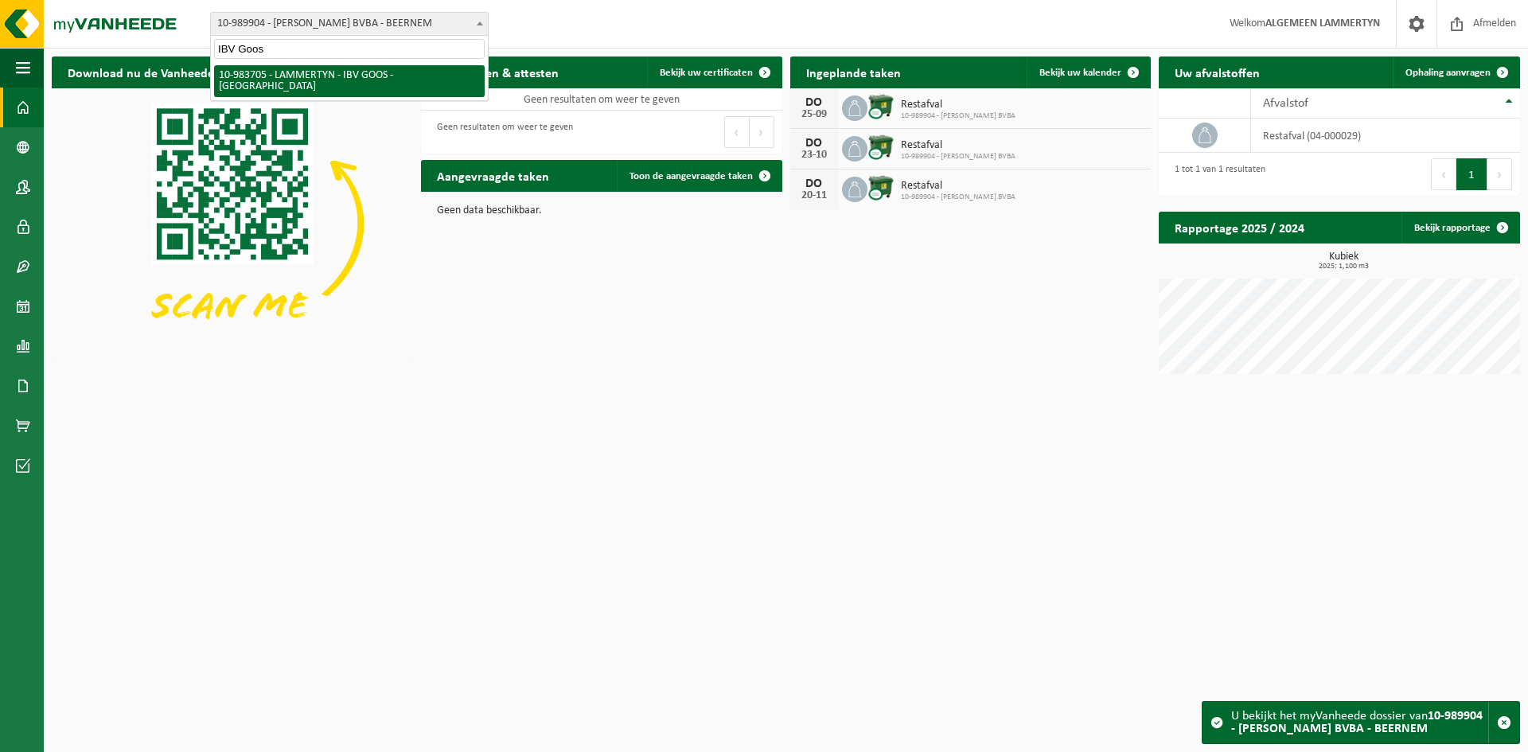
type input "IBV Goos"
select select "163387"
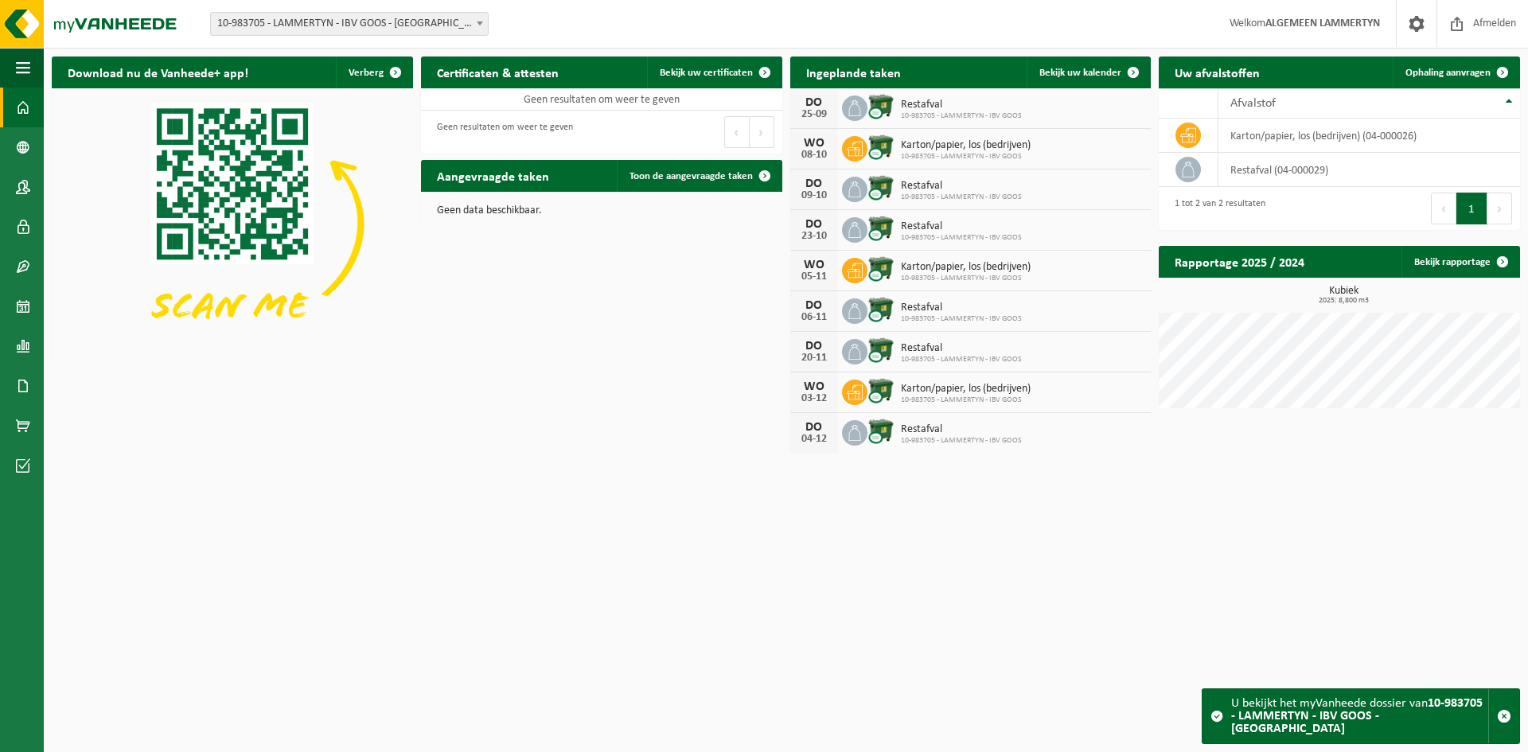
click at [276, 39] on div "Vestiging: 10-691042 - [DOMAIN_NAME] - BEVEREN-WAAS 10-933485 - ???[DOMAIN_NAME…" at bounding box center [764, 24] width 1528 height 49
click at [280, 37] on div "Vestiging: 10-691042 - [DOMAIN_NAME] - BEVEREN-WAAS 10-933485 - ???[DOMAIN_NAME…" at bounding box center [764, 24] width 1528 height 49
click at [282, 30] on span "10-983705 - LAMMERTYN - IBV GOOS - [GEOGRAPHIC_DATA]" at bounding box center [349, 24] width 277 height 22
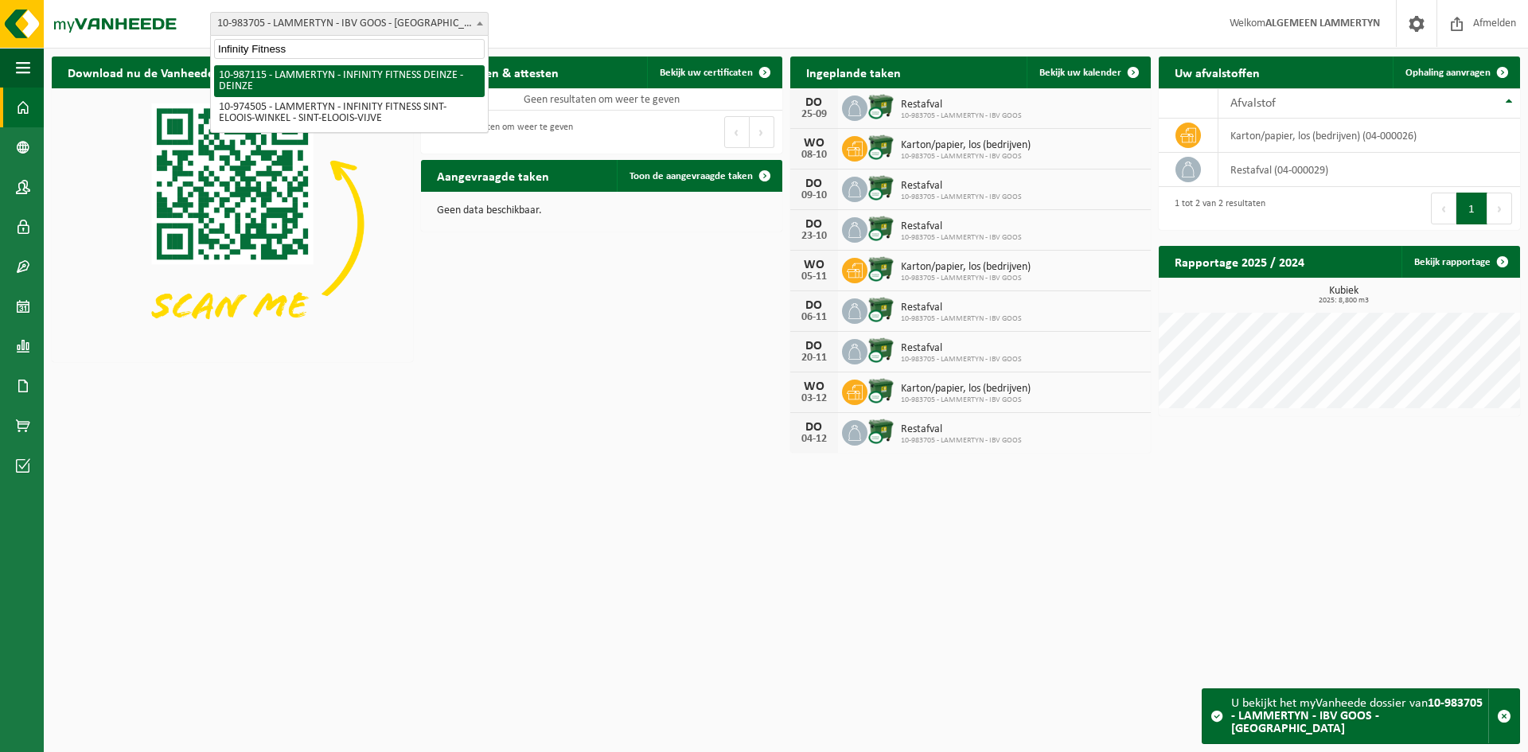
type input "Infinity Fitness"
select select "166959"
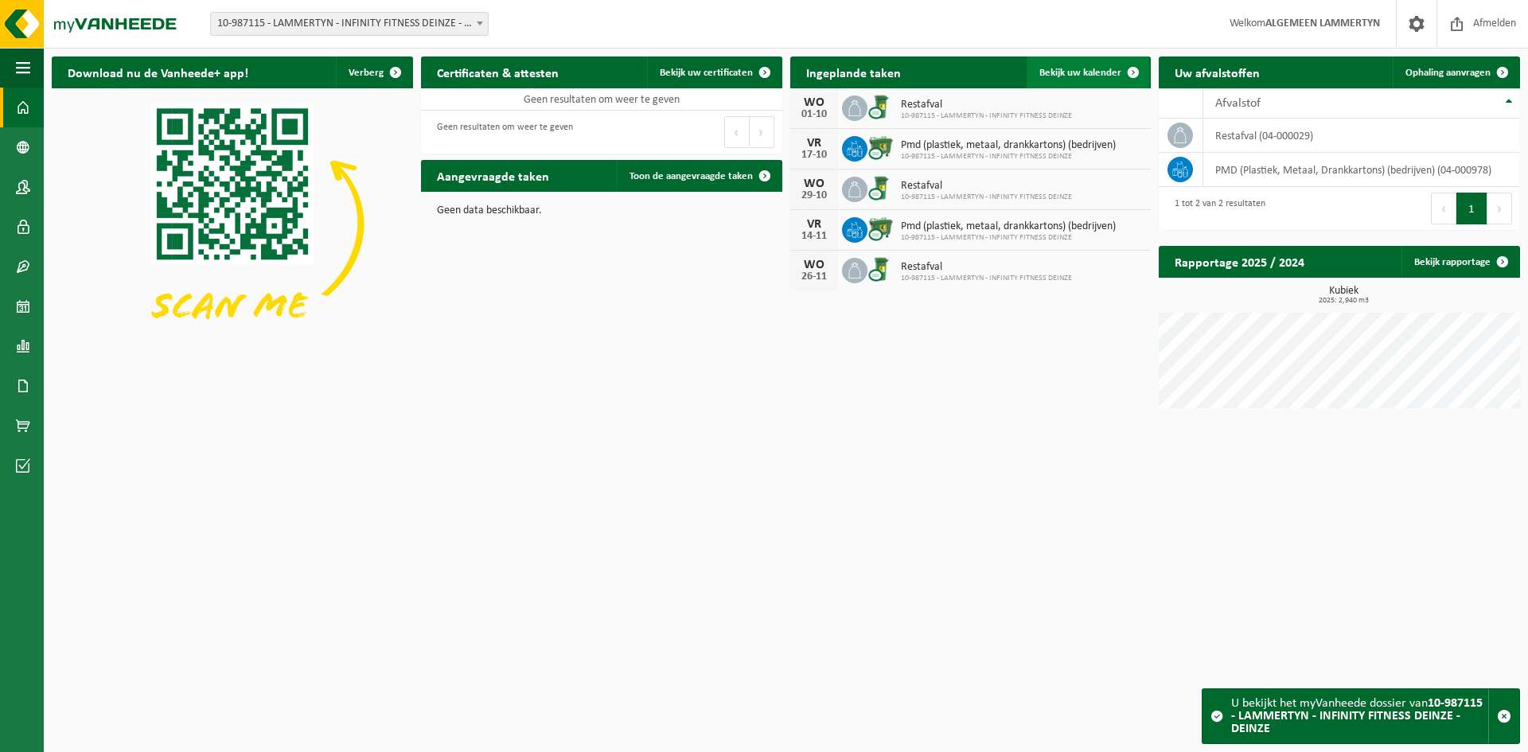
click at [1103, 69] on span "Bekijk uw kalender" at bounding box center [1080, 73] width 82 height 10
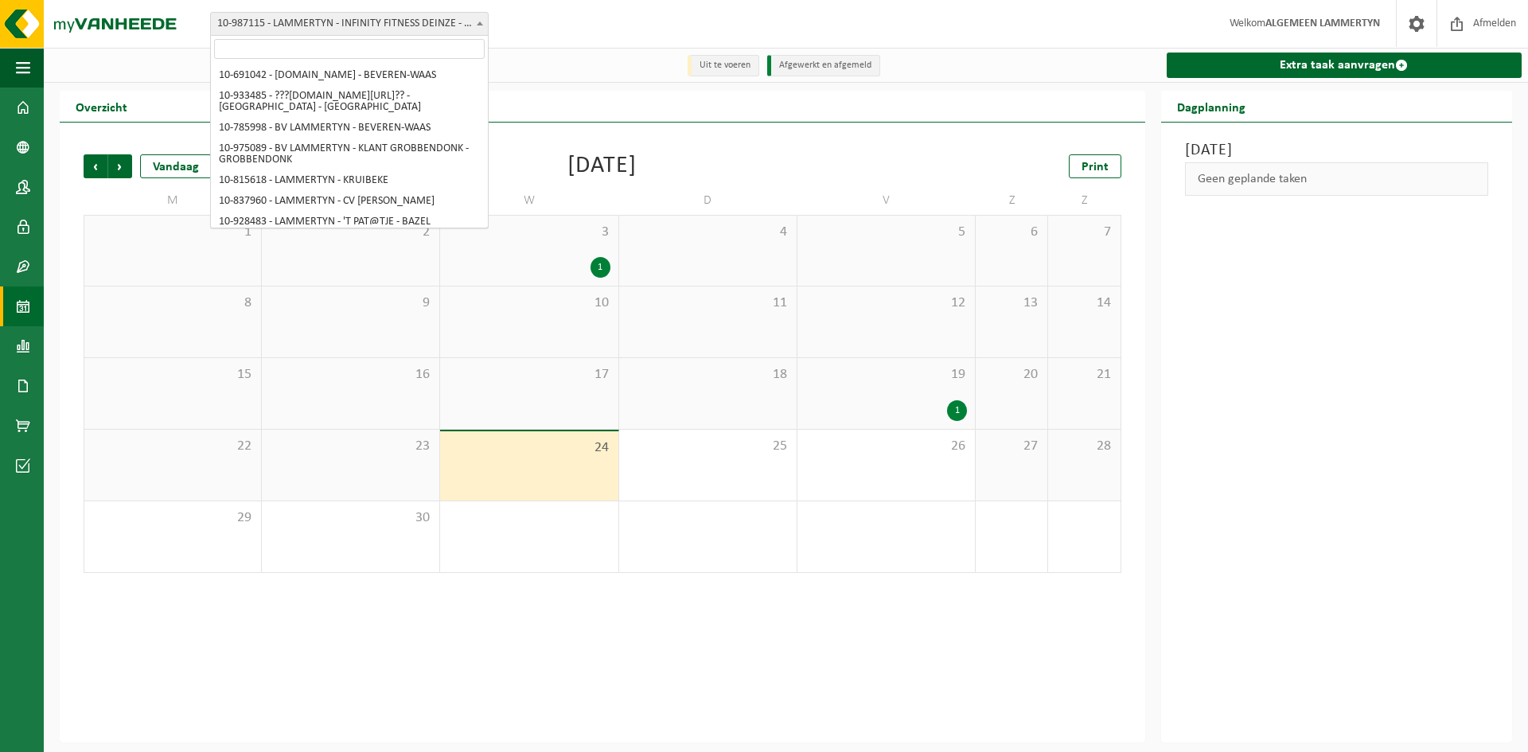
click at [380, 16] on span "10-987115 - LAMMERTYN - INFINITY FITNESS DEINZE - DEINZE" at bounding box center [349, 24] width 277 height 22
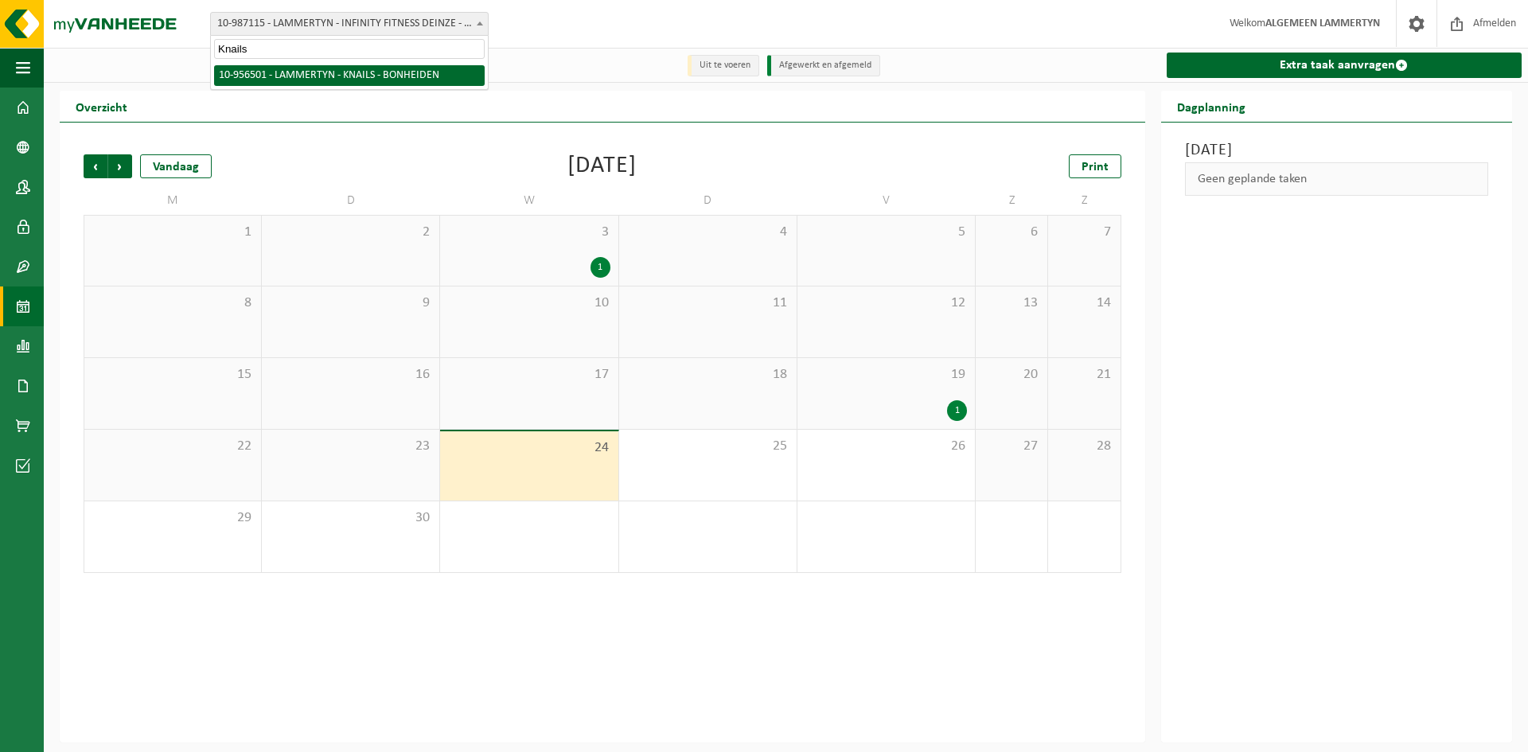
type input "Knails"
select select "145385"
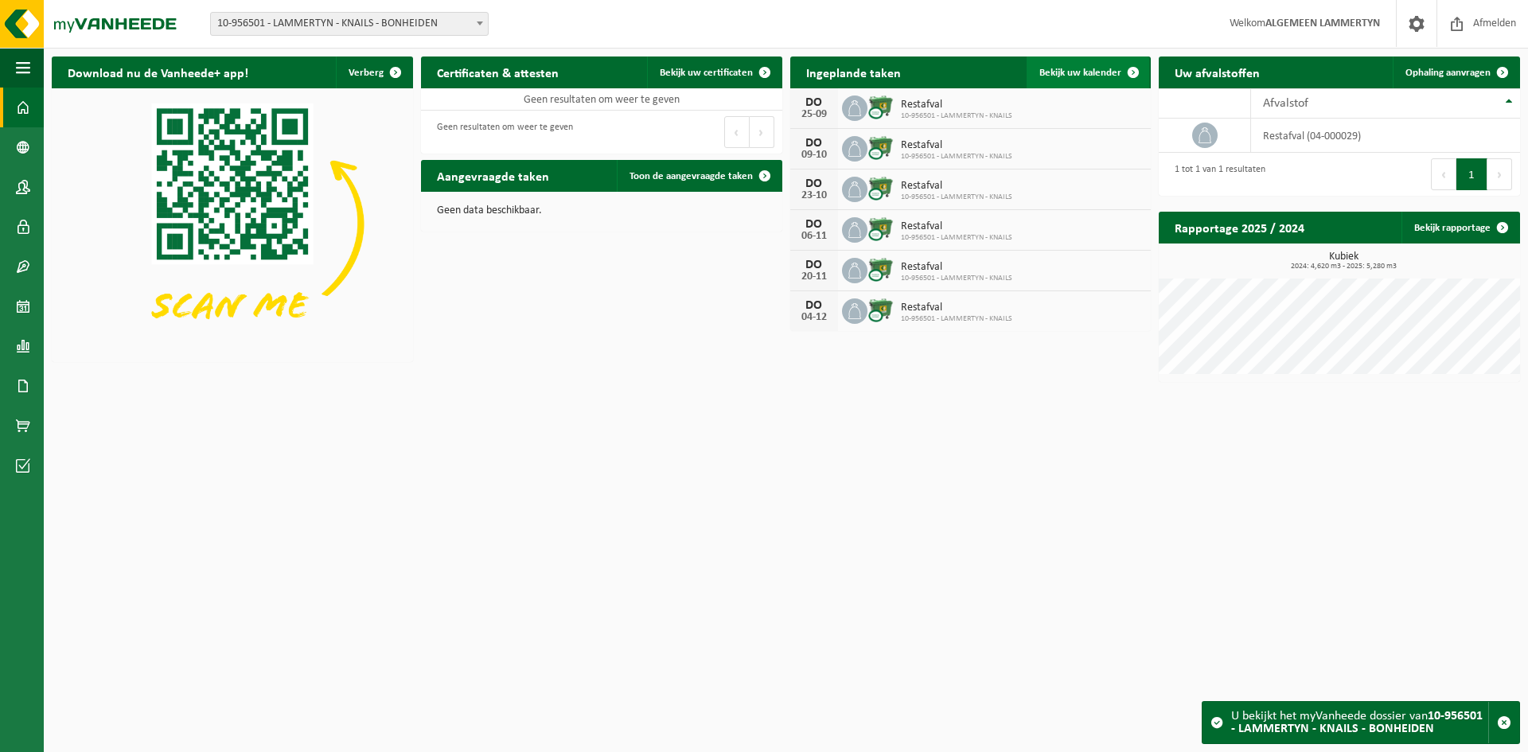
click at [1120, 75] on span at bounding box center [1133, 72] width 32 height 32
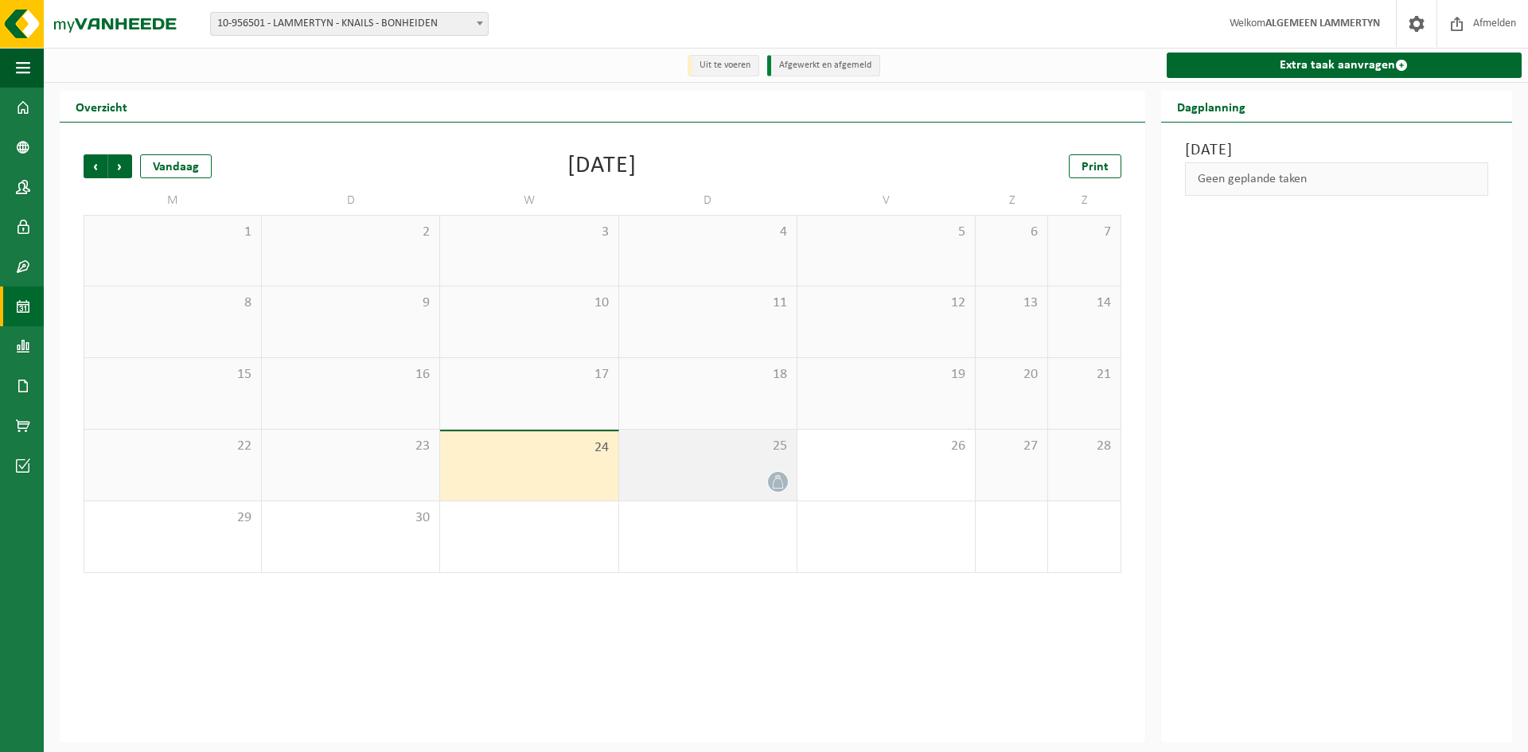
click at [771, 458] on div "25" at bounding box center [707, 465] width 177 height 71
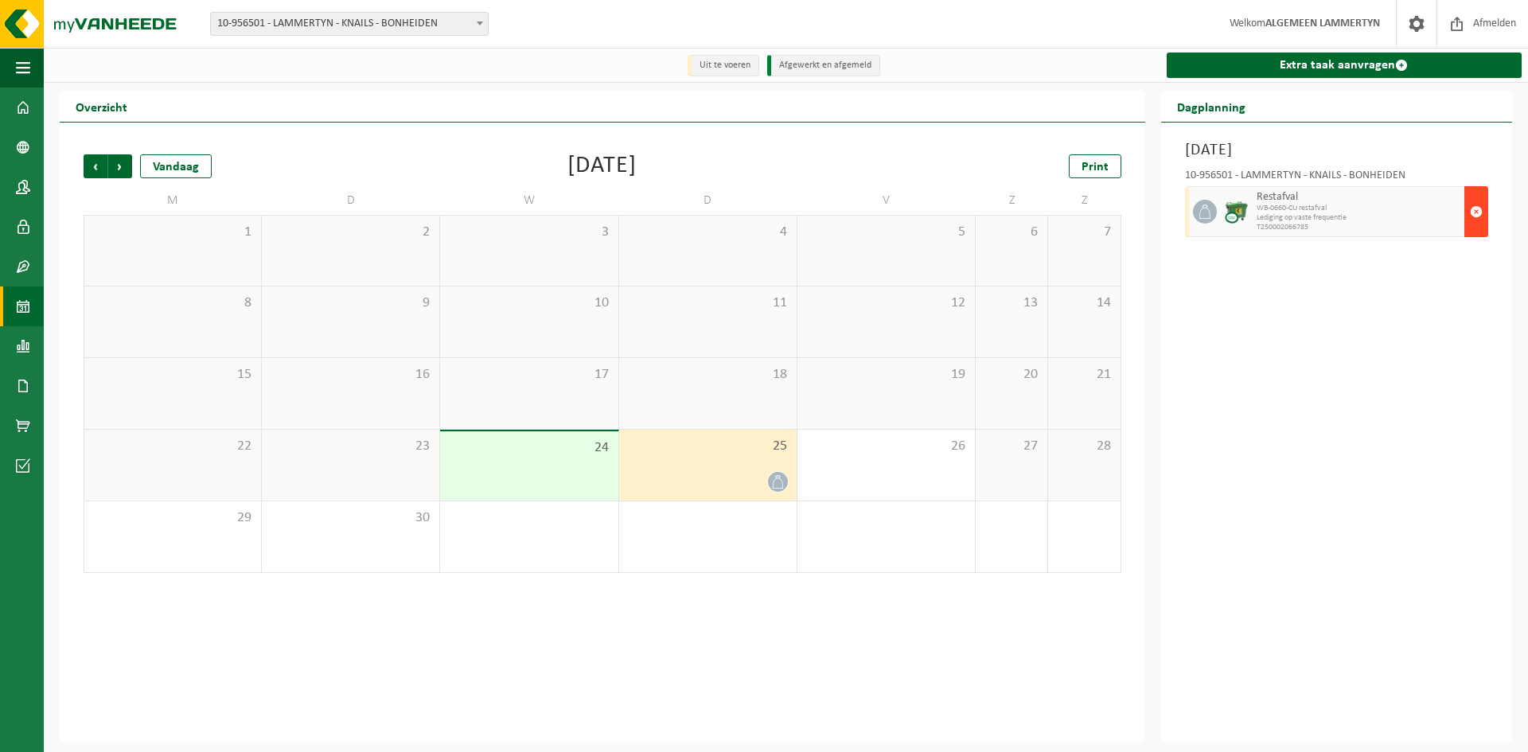
click at [1475, 219] on span "button" at bounding box center [1476, 212] width 13 height 32
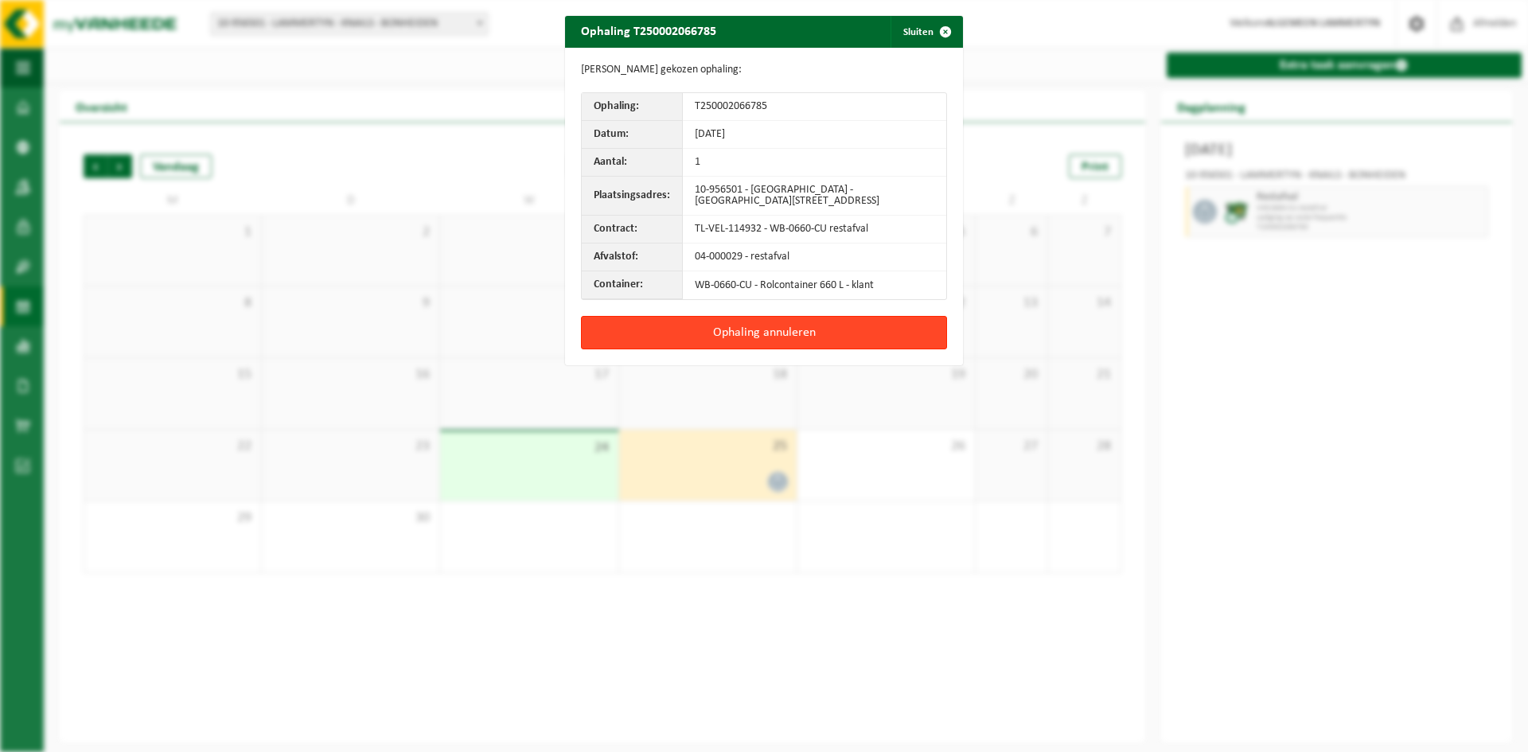
click at [721, 328] on button "Ophaling annuleren" at bounding box center [764, 332] width 366 height 33
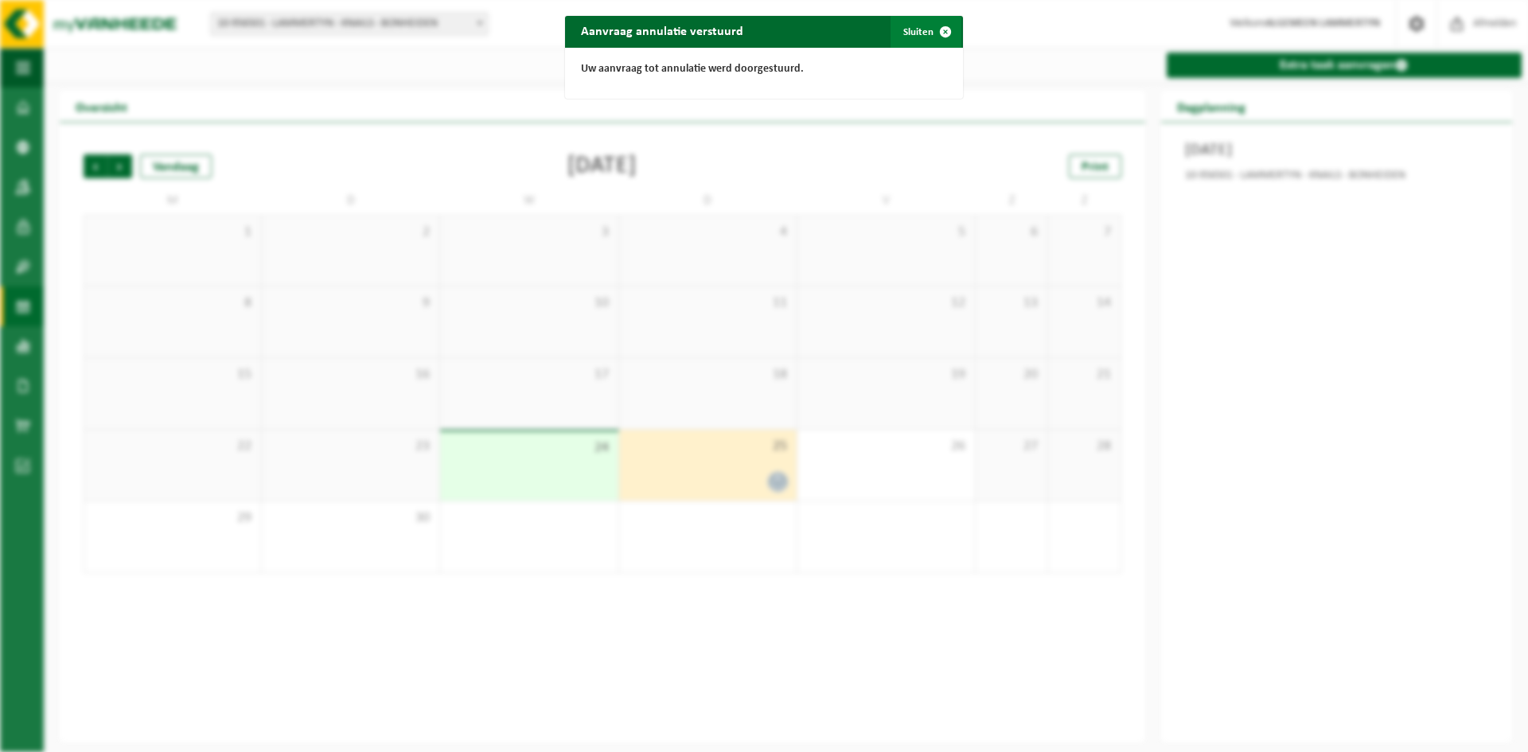
click at [929, 27] on span "button" at bounding box center [945, 32] width 32 height 32
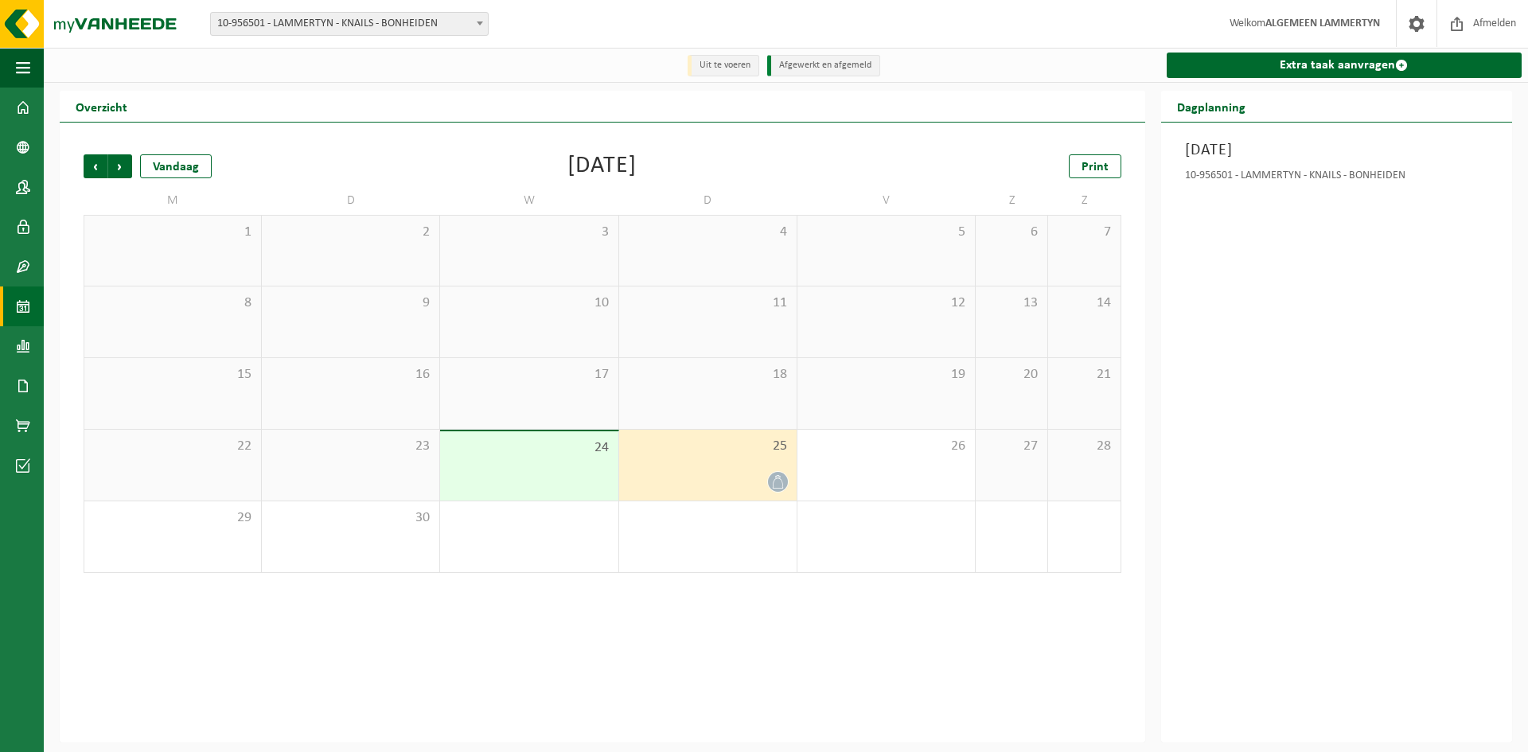
click at [332, 29] on span "10-956501 - LAMMERTYN - KNAILS - BONHEIDEN" at bounding box center [349, 24] width 277 height 22
click at [278, 60] on span "Knails" at bounding box center [349, 49] width 277 height 26
click at [275, 50] on input "Knails" at bounding box center [349, 49] width 271 height 20
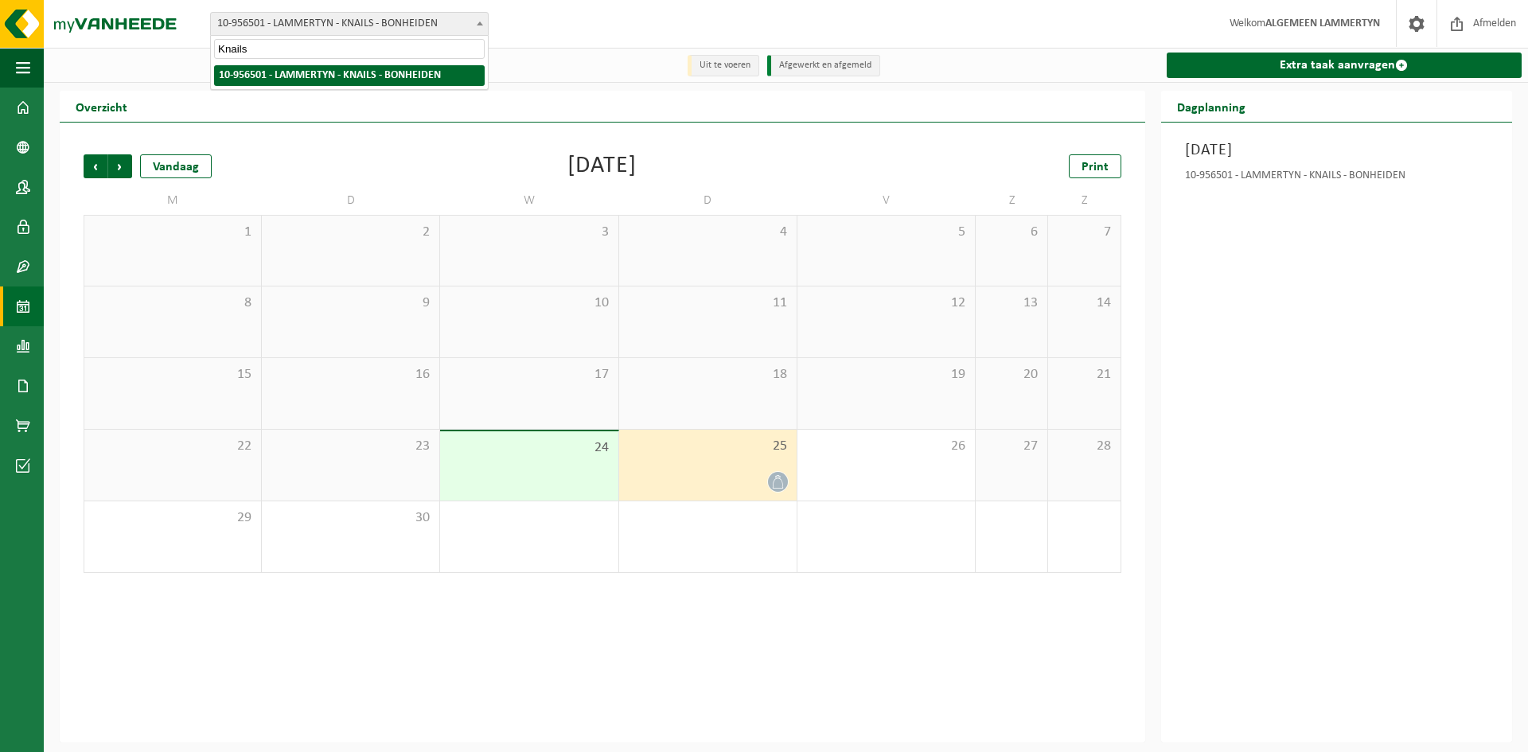
paste input "[PERSON_NAME]"
type input "[PERSON_NAME]"
select select "101929"
